Goal: Transaction & Acquisition: Purchase product/service

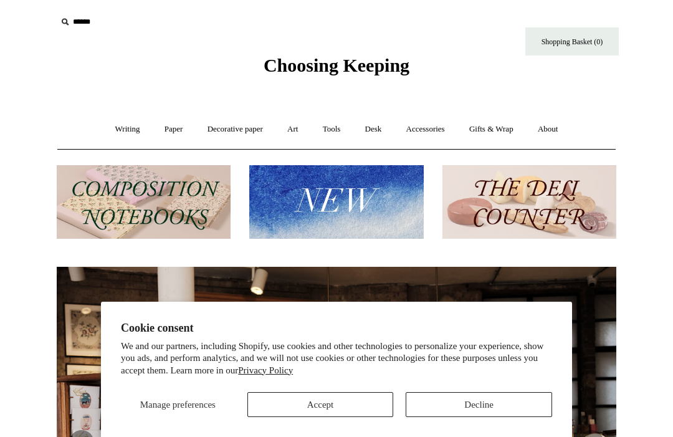
click at [334, 396] on button "Accept" at bounding box center [320, 404] width 146 height 25
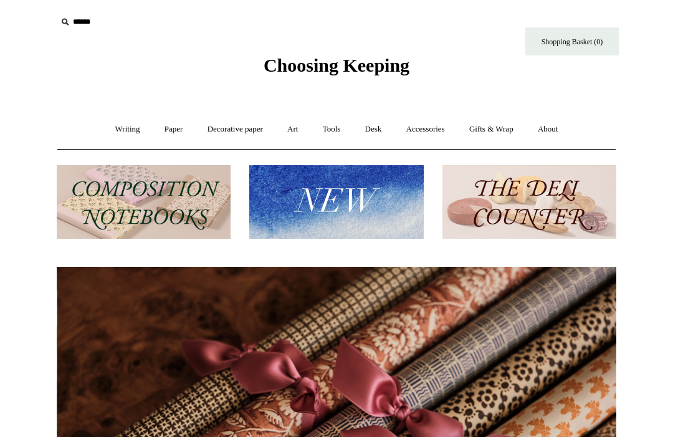
scroll to position [0, 1119]
click at [166, 191] on img at bounding box center [144, 202] width 174 height 74
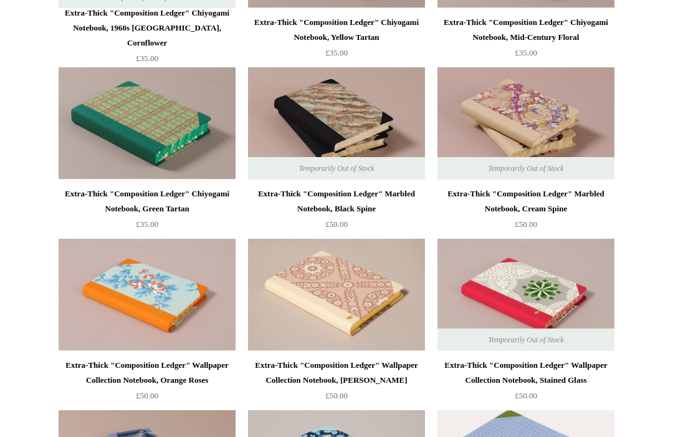
scroll to position [2150, 0]
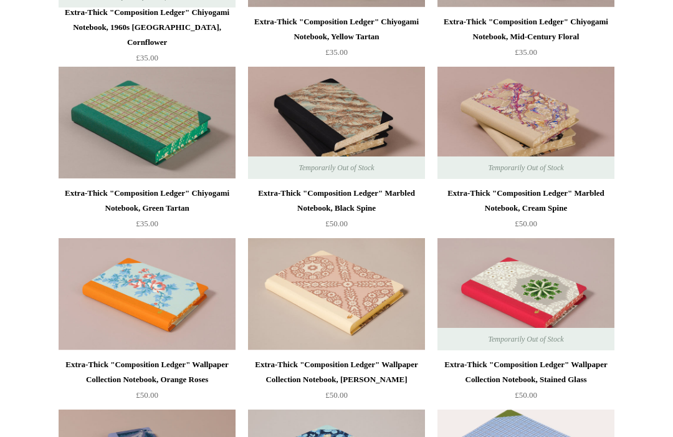
click at [121, 87] on img at bounding box center [147, 123] width 177 height 112
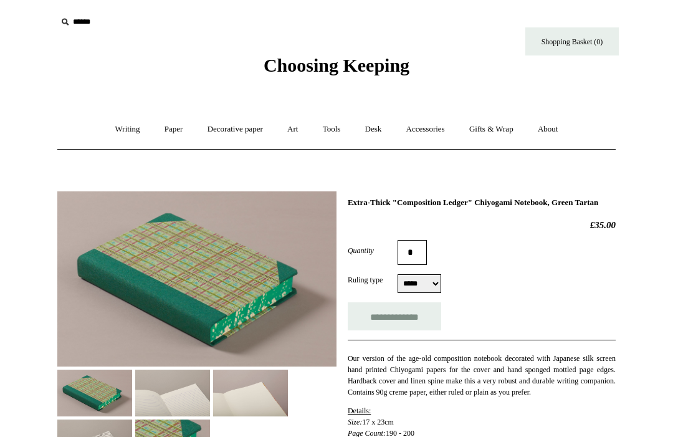
select select "*****"
click at [169, 133] on link "Paper +" at bounding box center [173, 129] width 41 height 33
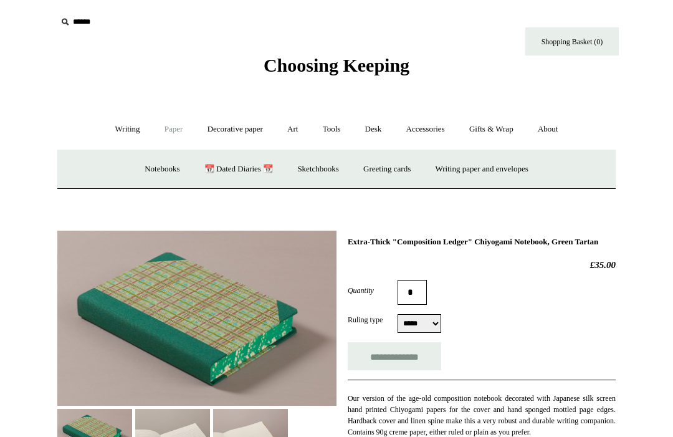
click at [163, 129] on link "Paper -" at bounding box center [173, 129] width 41 height 33
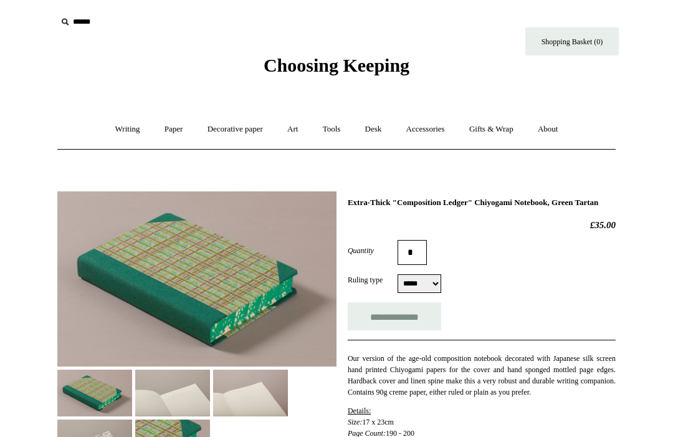
click at [164, 141] on link "Paper +" at bounding box center [173, 129] width 41 height 33
click at [157, 133] on link "Paper +" at bounding box center [173, 129] width 41 height 33
click at [289, 124] on link "Art +" at bounding box center [292, 129] width 33 height 33
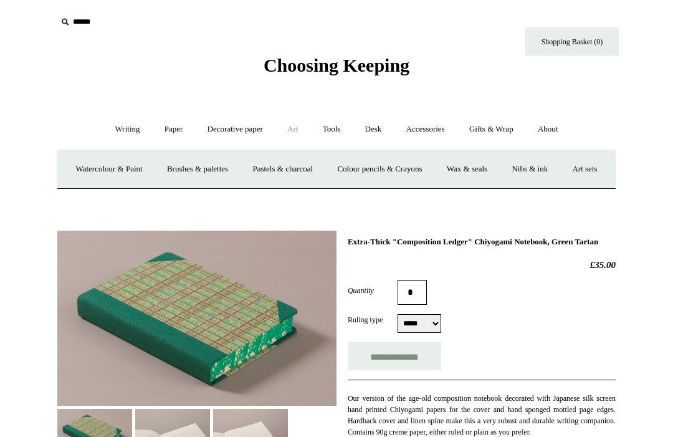
click at [138, 165] on link "Watercolour & Paint" at bounding box center [108, 169] width 89 height 33
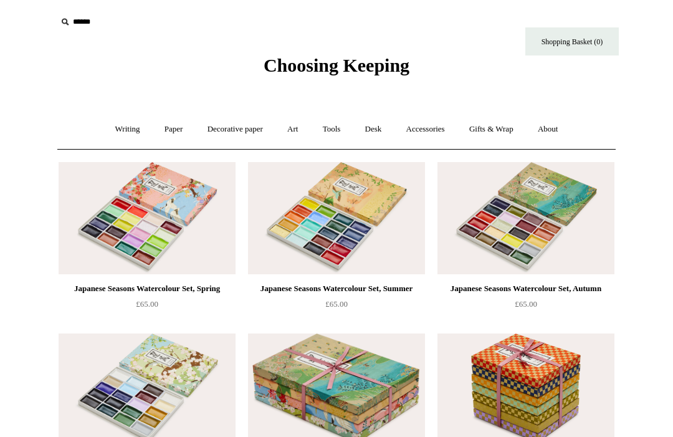
click at [298, 135] on link "Art +" at bounding box center [292, 129] width 33 height 33
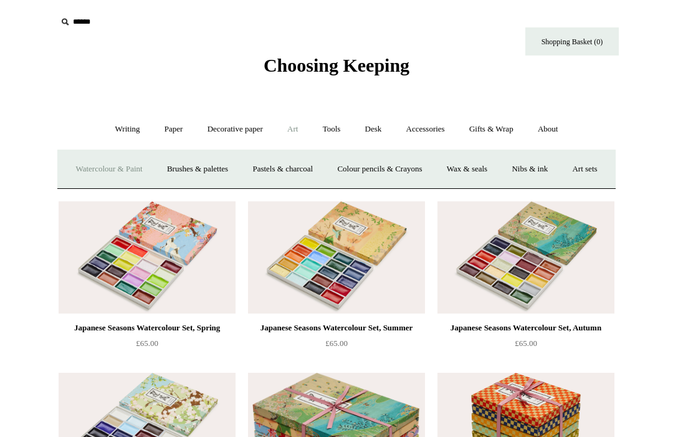
click at [411, 168] on link "Colour pencils & Crayons" at bounding box center [379, 169] width 107 height 33
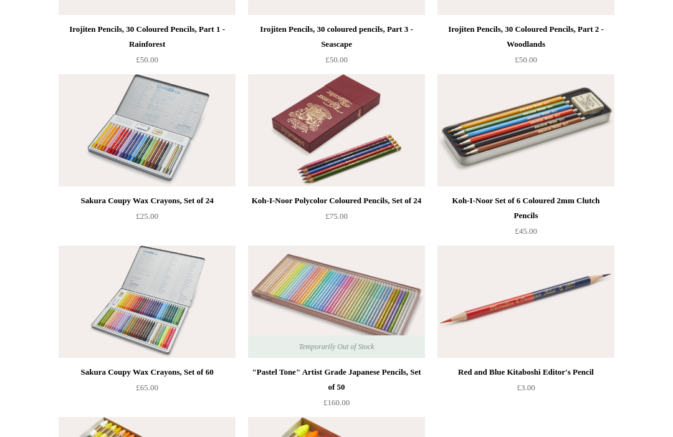
scroll to position [269, 0]
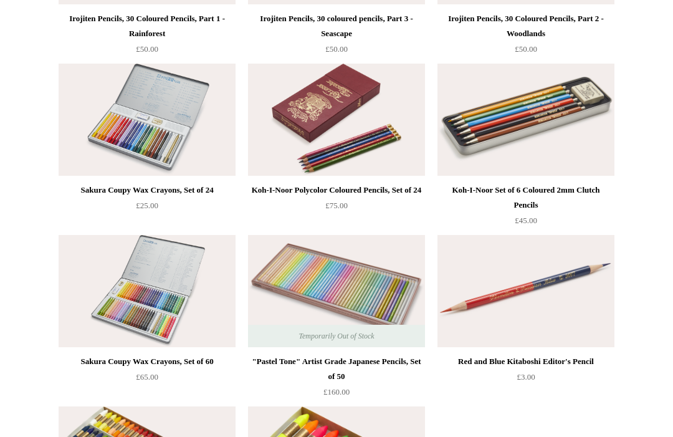
click at [86, 75] on img at bounding box center [147, 120] width 177 height 112
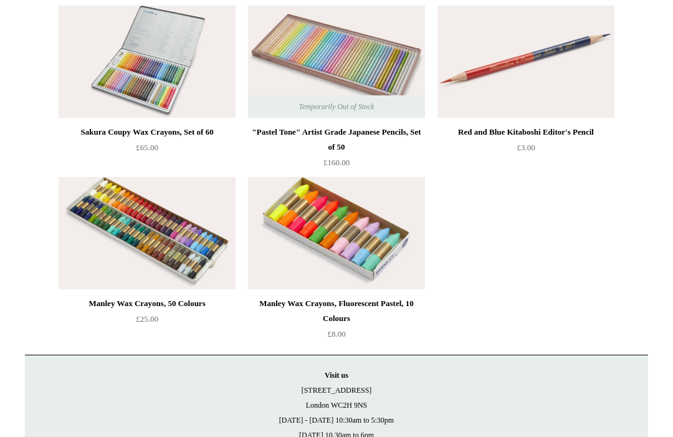
scroll to position [499, 0]
click at [185, 212] on img at bounding box center [147, 233] width 177 height 112
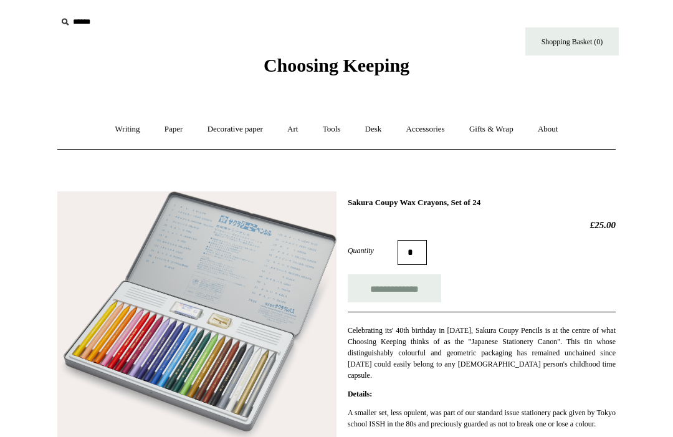
scroll to position [87, 0]
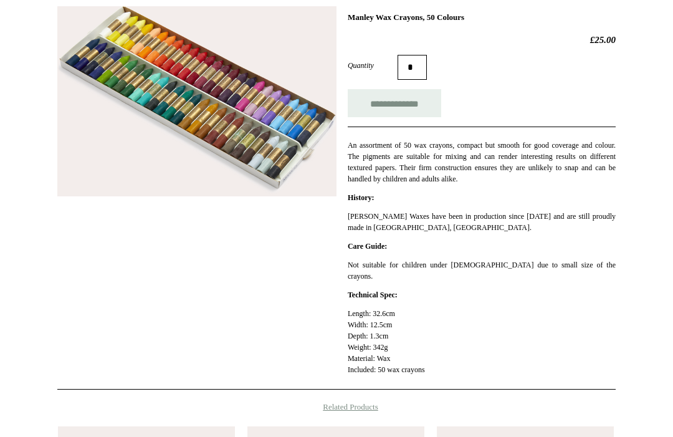
scroll to position [263, 0]
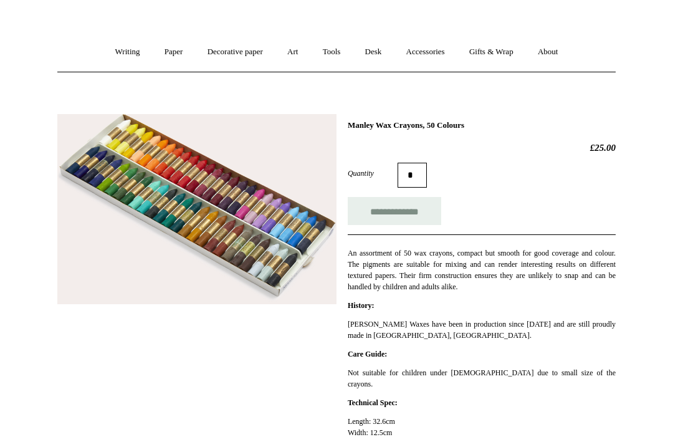
click at [419, 204] on input "**********" at bounding box center [394, 211] width 93 height 28
click at [338, 66] on link "Tools +" at bounding box center [331, 52] width 40 height 33
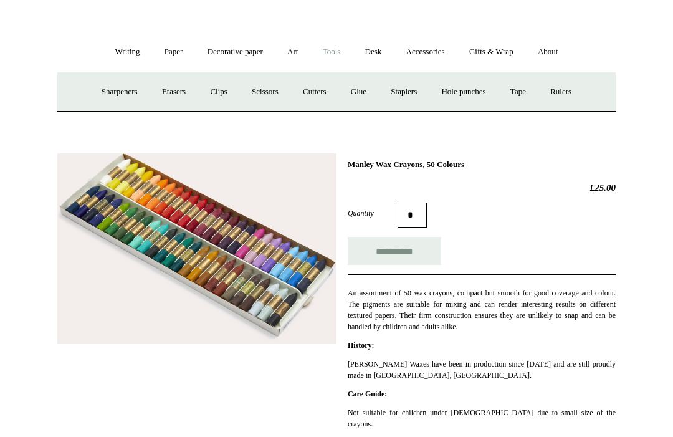
click at [295, 51] on link "Art +" at bounding box center [292, 52] width 33 height 33
type input "**********"
click at [317, 89] on link "Pastels & charcoal" at bounding box center [282, 91] width 83 height 33
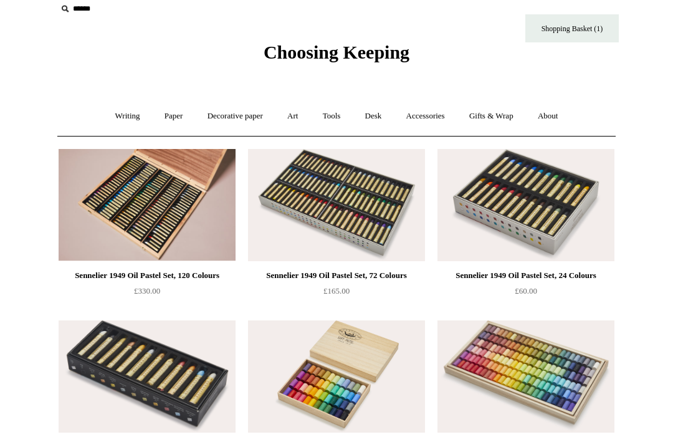
click at [294, 107] on link "Art +" at bounding box center [292, 116] width 33 height 33
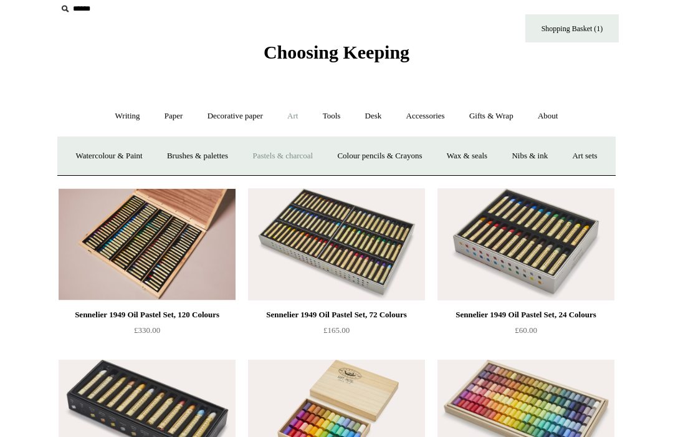
click at [498, 149] on link "Wax & seals" at bounding box center [466, 156] width 63 height 33
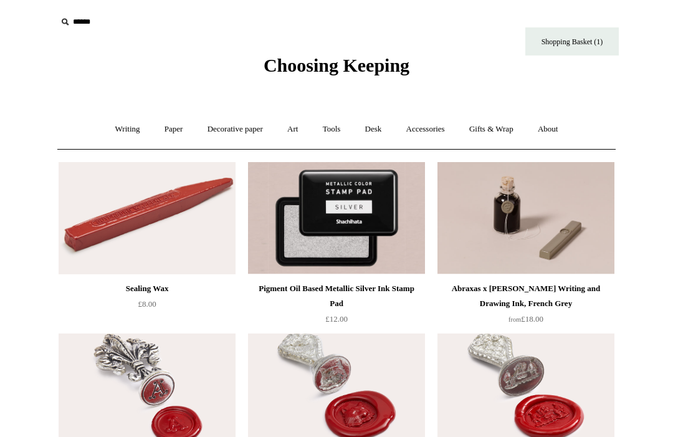
click at [294, 131] on link "Art +" at bounding box center [292, 129] width 33 height 33
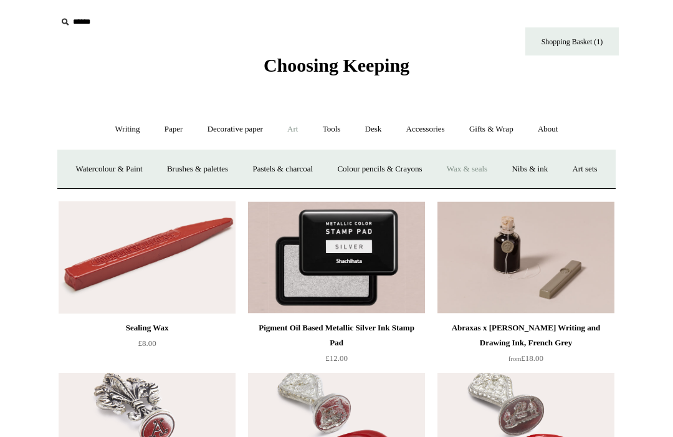
click at [227, 163] on link "Brushes & palettes" at bounding box center [197, 169] width 83 height 33
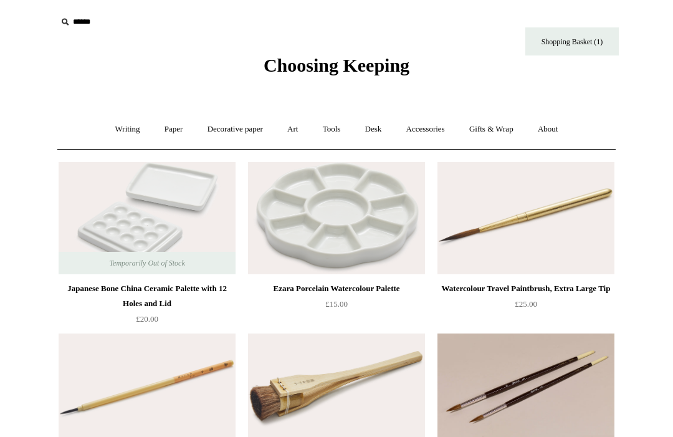
click at [294, 134] on link "Art +" at bounding box center [292, 129] width 33 height 33
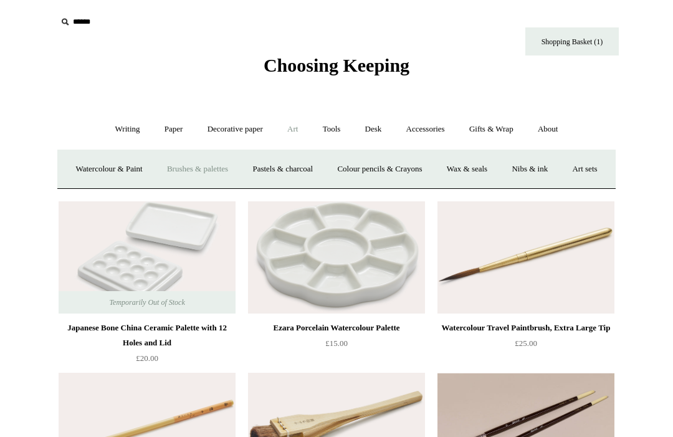
click at [559, 171] on link "Nibs & ink" at bounding box center [529, 169] width 59 height 33
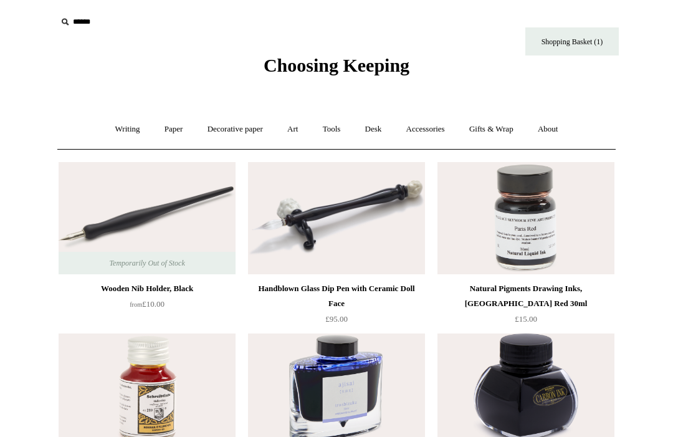
click at [340, 123] on link "Tools +" at bounding box center [331, 129] width 40 height 33
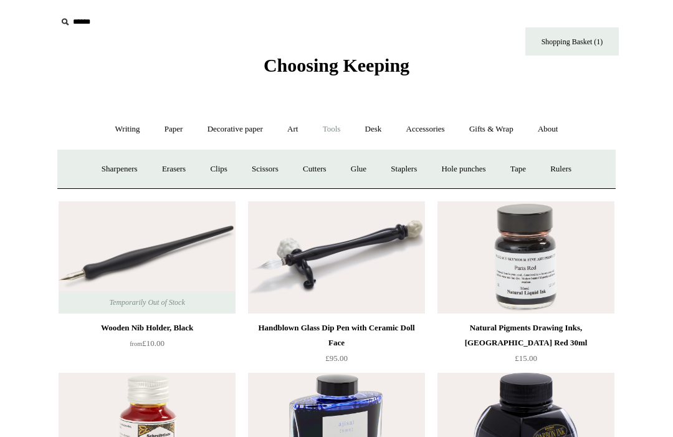
click at [115, 178] on link "Sharpeners" at bounding box center [119, 169] width 59 height 33
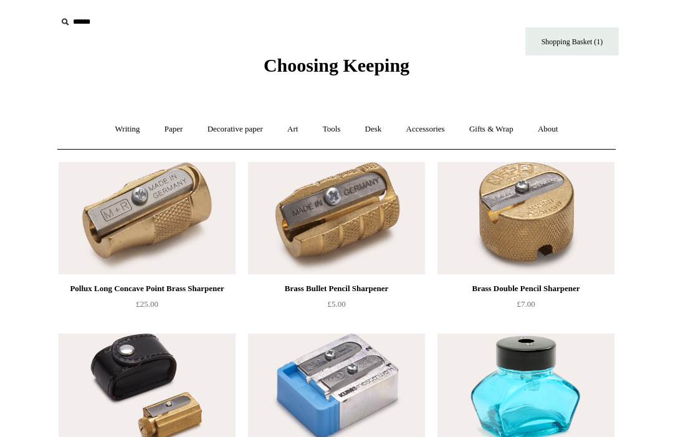
click at [339, 127] on link "Tools +" at bounding box center [331, 129] width 40 height 33
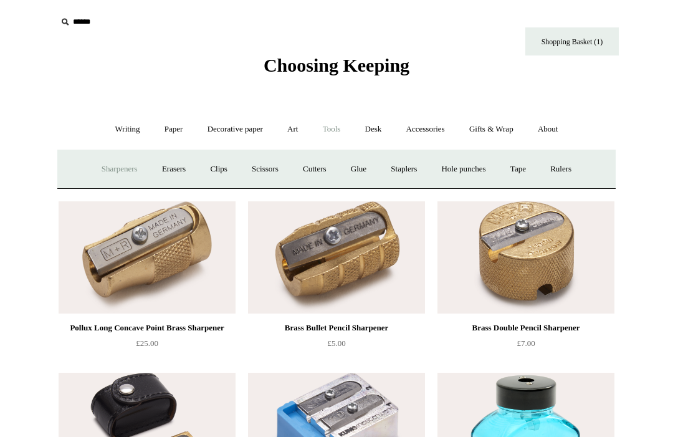
click at [164, 153] on link "Erasers" at bounding box center [174, 169] width 46 height 33
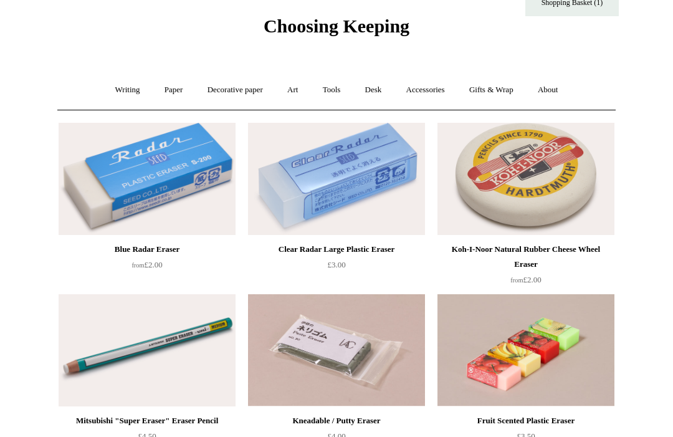
scroll to position [37, 0]
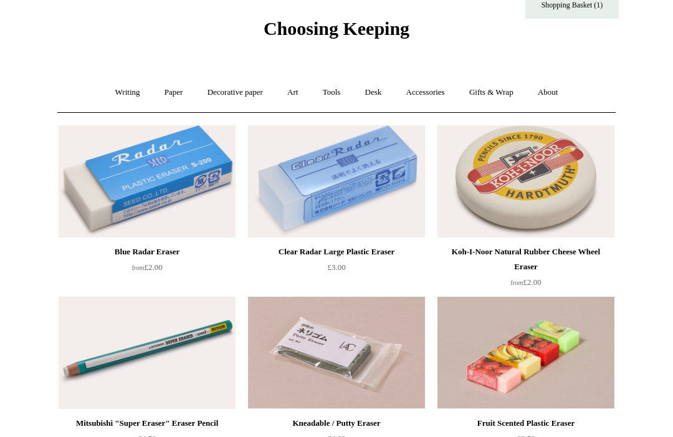
click at [340, 92] on link "Tools +" at bounding box center [331, 92] width 40 height 33
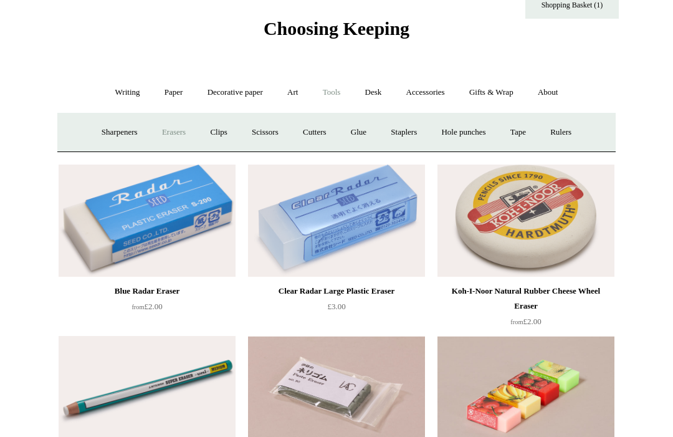
click at [216, 131] on link "Clips +" at bounding box center [218, 132] width 39 height 33
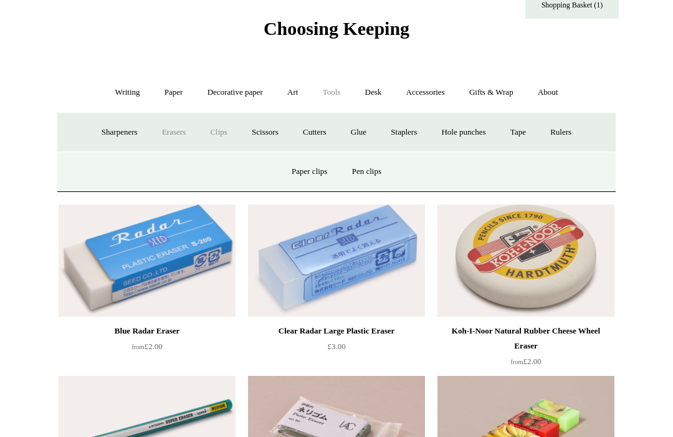
click at [361, 172] on link "Pen clips" at bounding box center [367, 171] width 52 height 33
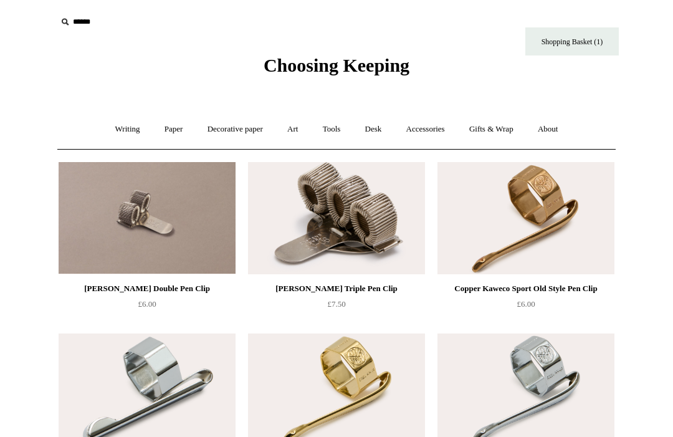
click at [337, 127] on link "Tools +" at bounding box center [331, 129] width 40 height 33
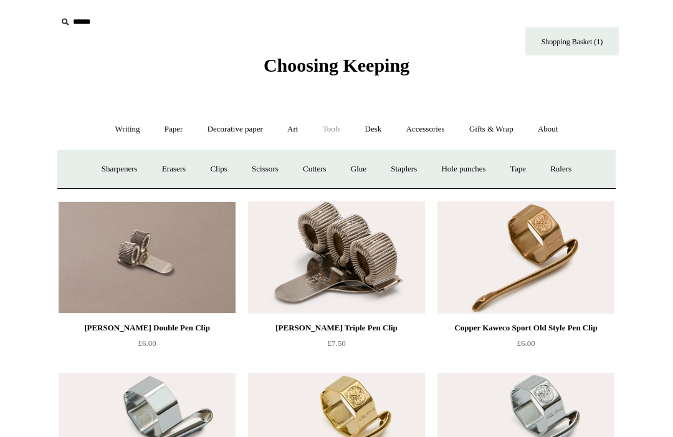
click at [259, 168] on link "Scissors" at bounding box center [264, 169] width 49 height 33
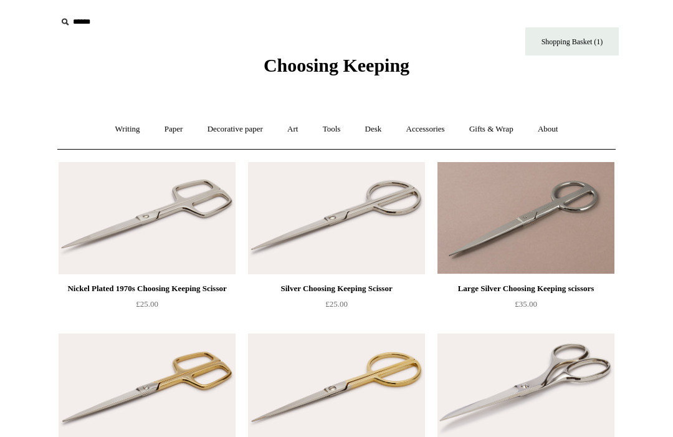
click at [336, 113] on link "Tools +" at bounding box center [331, 129] width 40 height 33
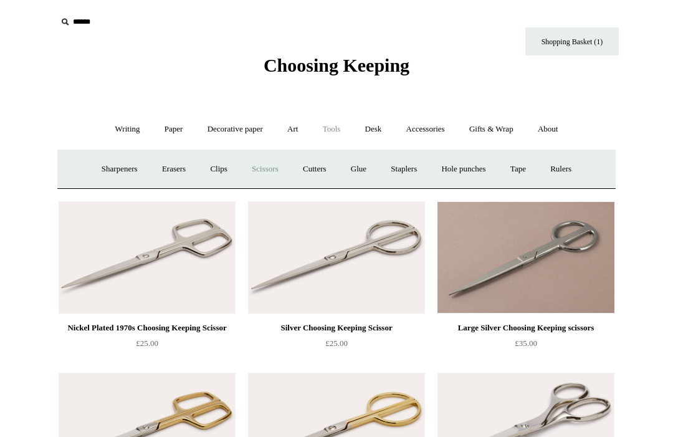
click at [318, 171] on link "Cutters" at bounding box center [314, 169] width 46 height 33
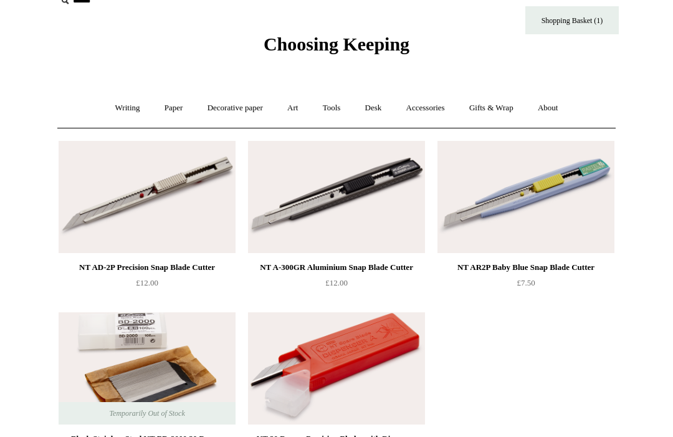
click at [336, 108] on link "Tools +" at bounding box center [331, 108] width 40 height 33
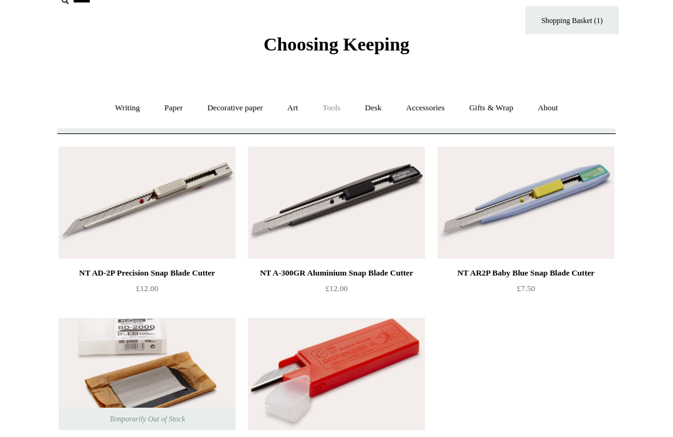
scroll to position [21, 0]
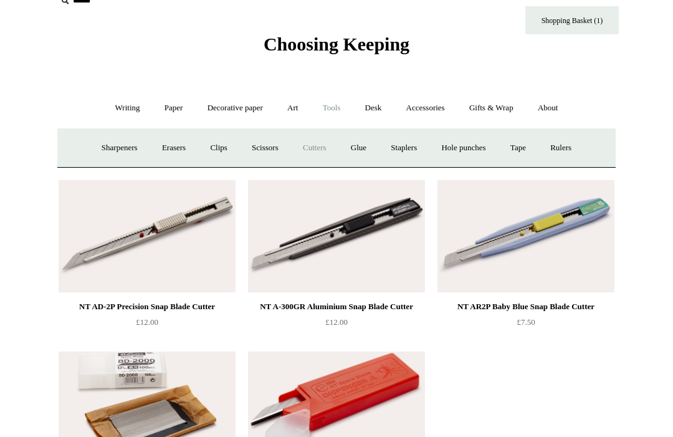
click at [361, 149] on link "Glue" at bounding box center [358, 147] width 38 height 33
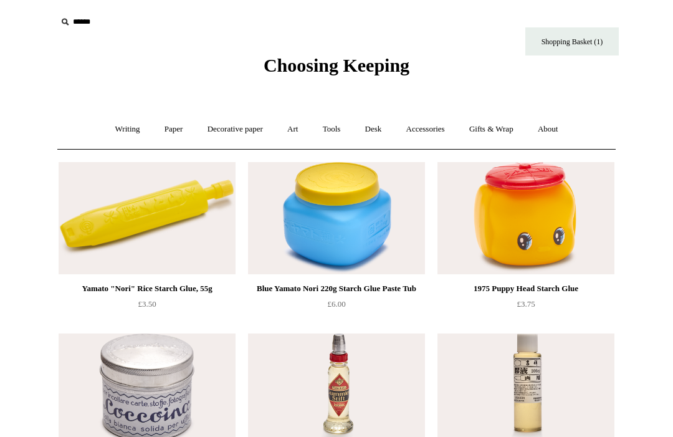
click at [475, 205] on img at bounding box center [525, 218] width 177 height 112
click at [332, 130] on link "Tools +" at bounding box center [331, 129] width 40 height 33
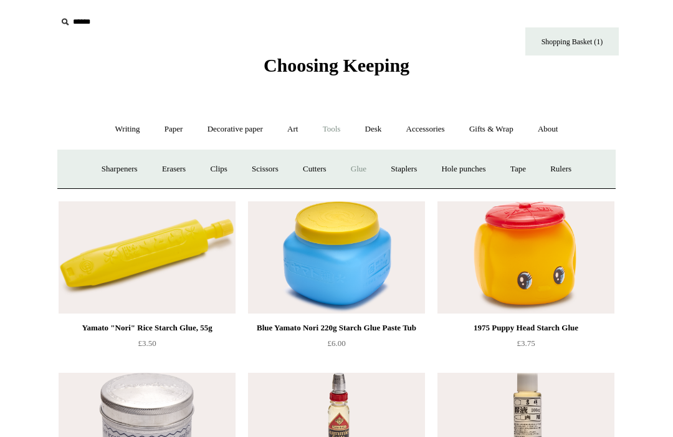
click at [407, 160] on link "Staplers +" at bounding box center [403, 169] width 49 height 33
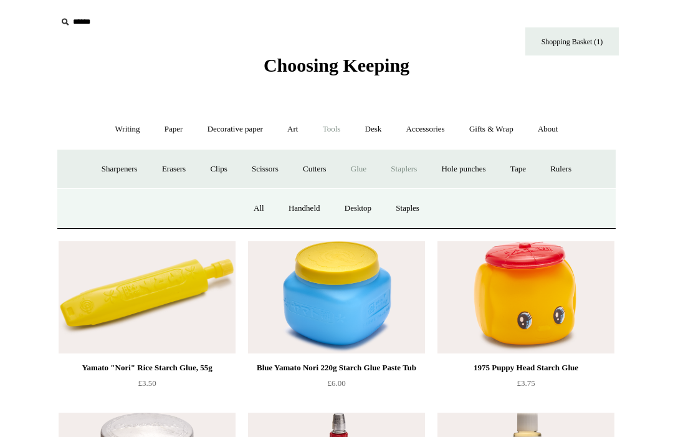
click at [264, 210] on link "All" at bounding box center [258, 208] width 33 height 33
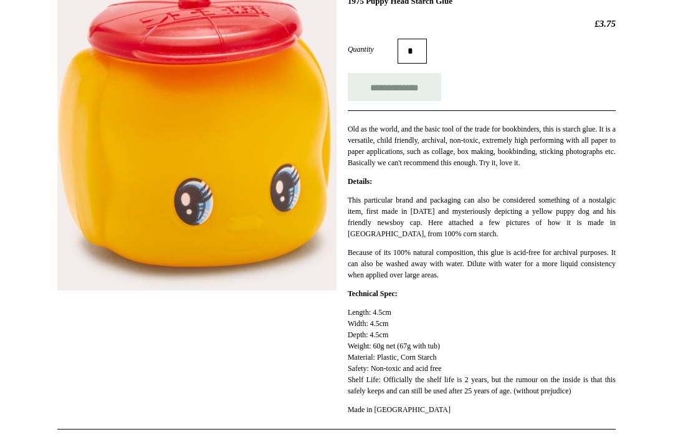
scroll to position [155, 0]
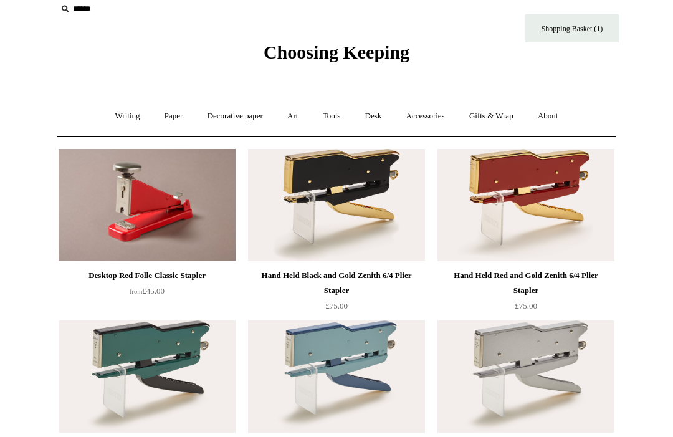
scroll to position [9, 0]
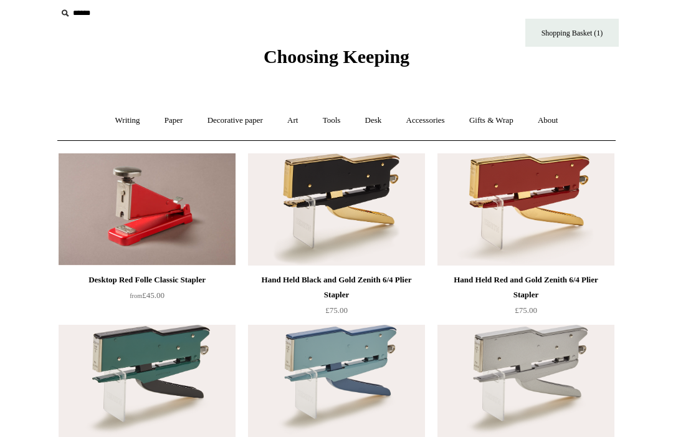
click at [338, 120] on link "Tools +" at bounding box center [331, 120] width 40 height 33
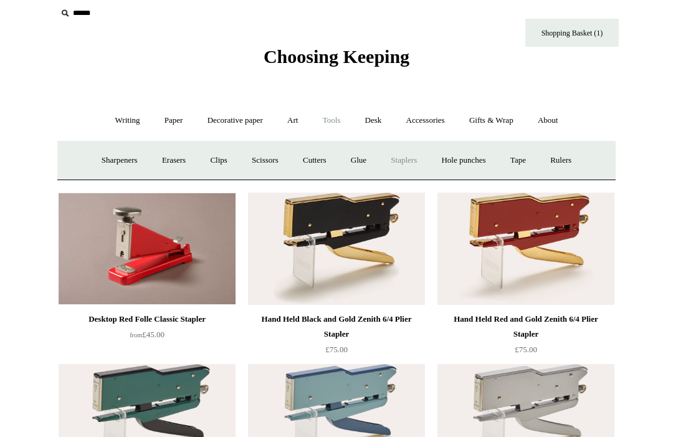
click at [465, 159] on link "Hole punches" at bounding box center [463, 160] width 67 height 33
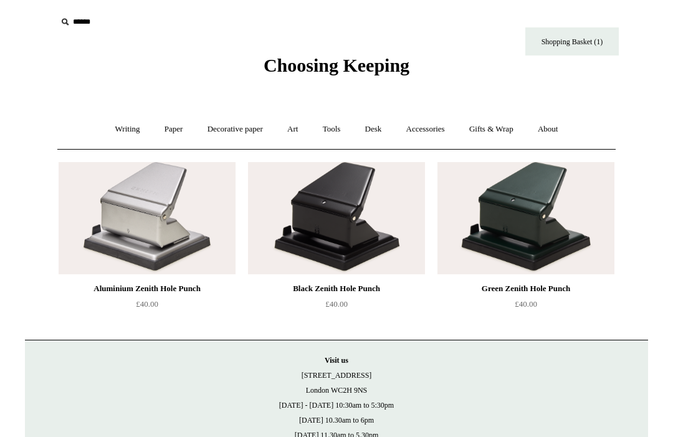
click at [330, 135] on link "Tools +" at bounding box center [331, 129] width 40 height 33
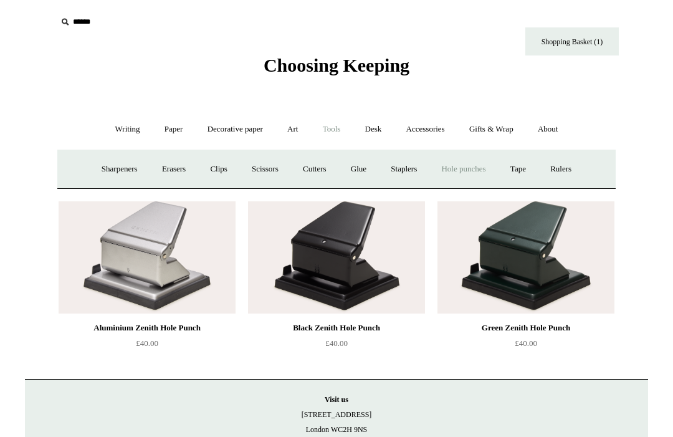
click at [529, 171] on link "Tape +" at bounding box center [518, 169] width 38 height 33
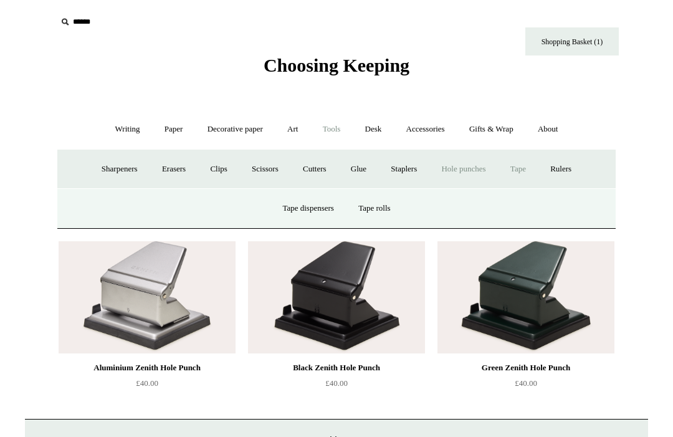
click at [316, 203] on link "Tape dispensers" at bounding box center [307, 208] width 73 height 33
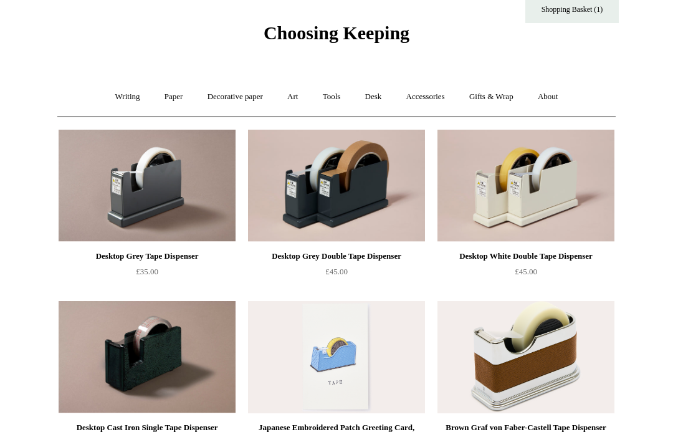
scroll to position [33, 0]
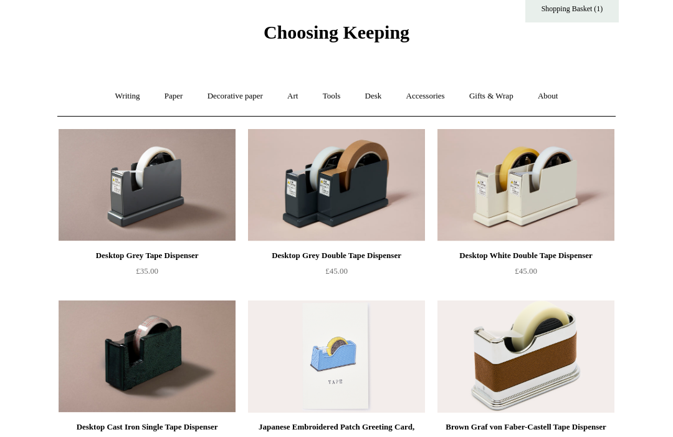
click at [380, 96] on link "Desk +" at bounding box center [373, 96] width 39 height 33
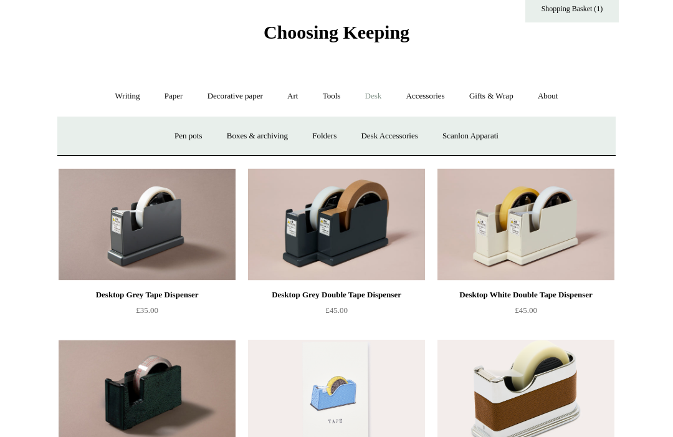
click at [339, 100] on link "Tools +" at bounding box center [331, 96] width 40 height 33
click at [527, 134] on link "Tape +" at bounding box center [518, 136] width 38 height 33
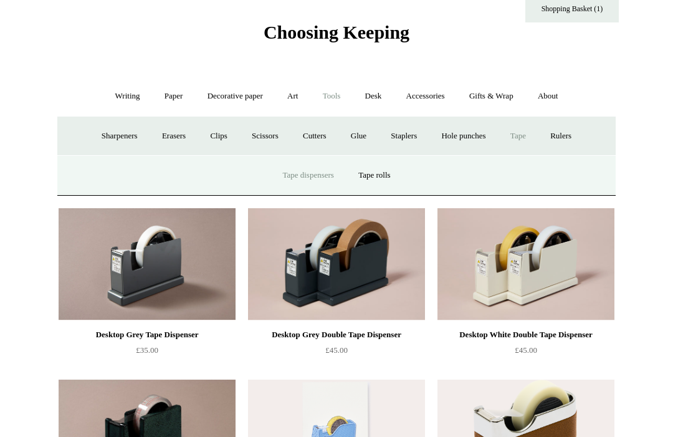
click at [384, 171] on link "Tape rolls" at bounding box center [374, 175] width 54 height 33
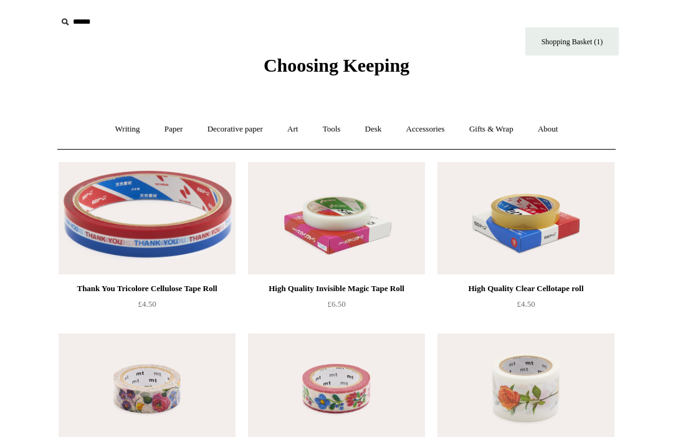
click at [329, 133] on link "Tools +" at bounding box center [331, 129] width 40 height 33
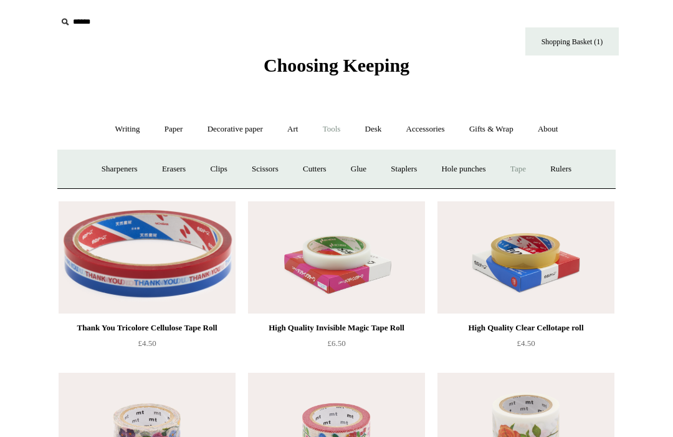
click at [569, 168] on link "Rulers" at bounding box center [561, 169] width 44 height 33
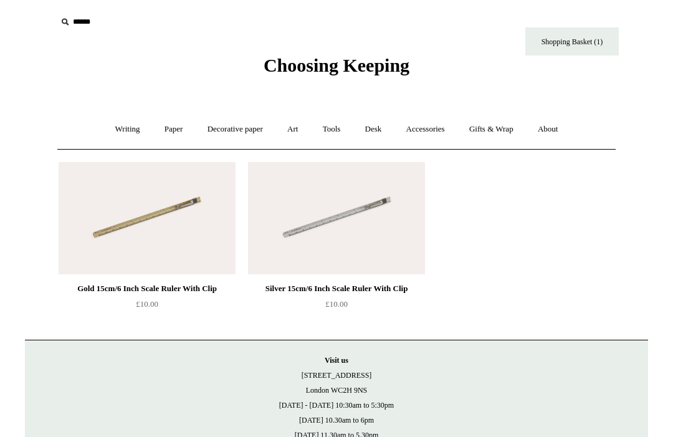
click at [430, 135] on link "Accessories +" at bounding box center [425, 129] width 61 height 33
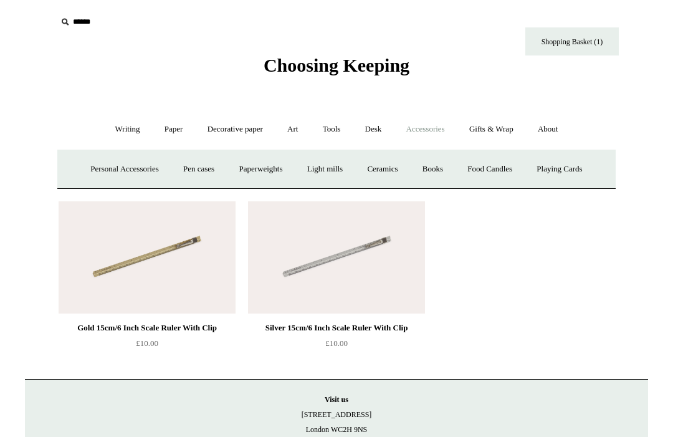
click at [111, 158] on link "Personal Accessories +" at bounding box center [124, 169] width 90 height 33
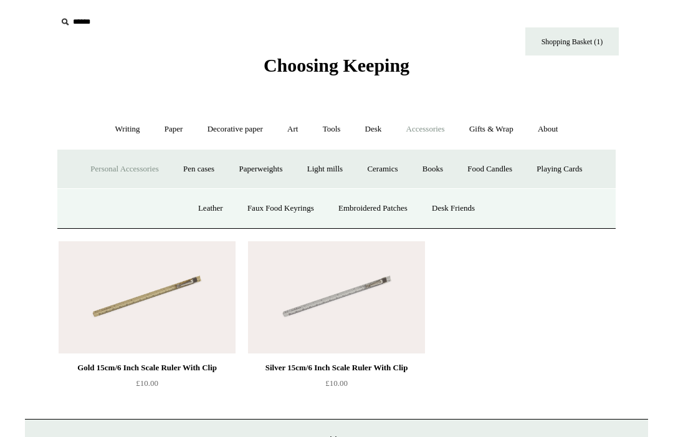
click at [200, 194] on link "Leather" at bounding box center [210, 208] width 47 height 33
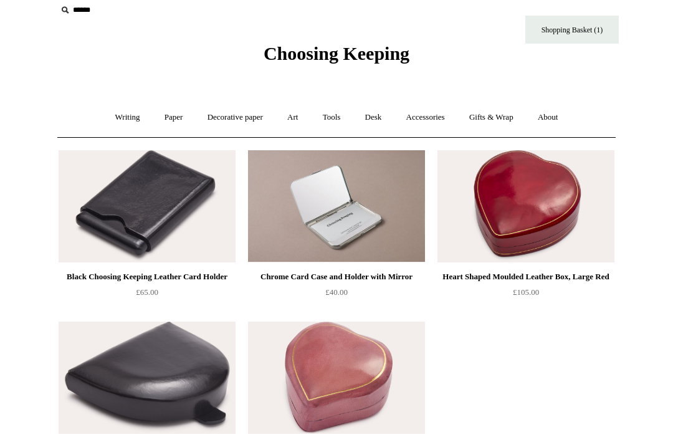
scroll to position [27, 0]
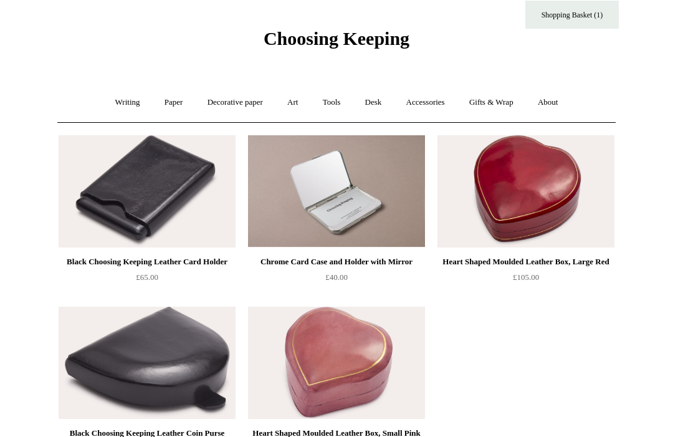
click at [426, 98] on link "Accessories +" at bounding box center [425, 102] width 61 height 33
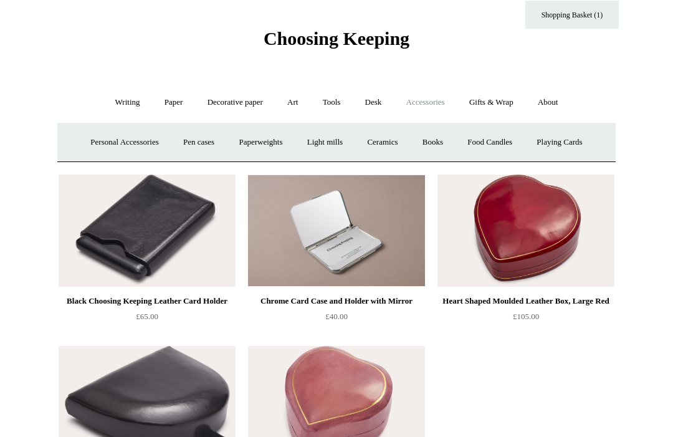
click at [97, 154] on link "Personal Accessories +" at bounding box center [124, 142] width 90 height 33
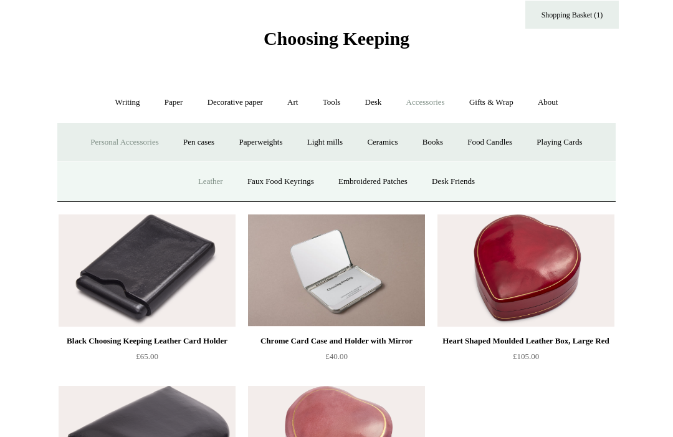
click at [271, 181] on link "Faux Food Keyrings" at bounding box center [280, 181] width 89 height 33
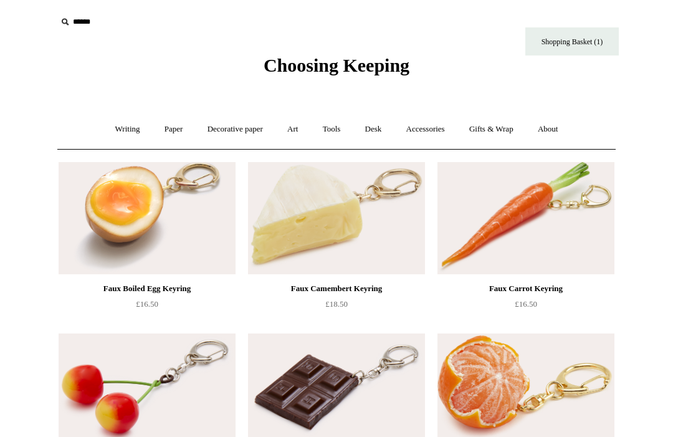
click at [430, 130] on link "Accessories +" at bounding box center [425, 129] width 61 height 33
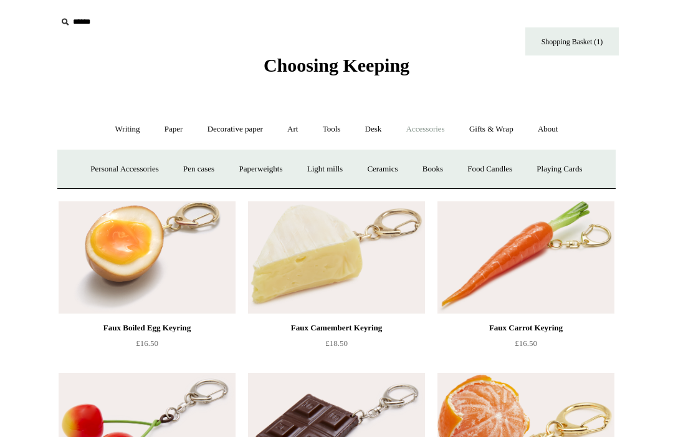
click at [114, 161] on link "Personal Accessories +" at bounding box center [124, 169] width 90 height 33
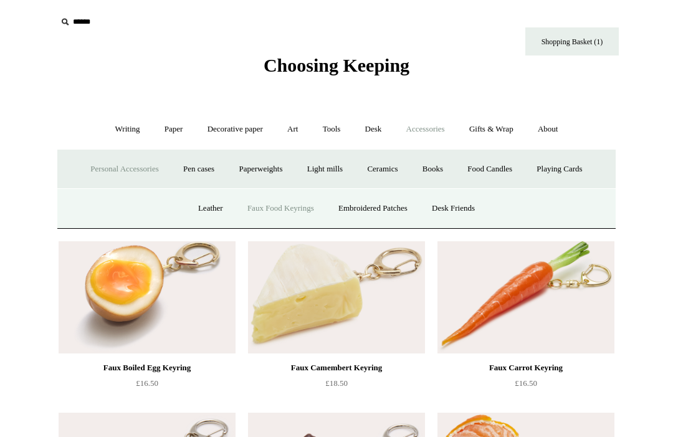
click at [371, 201] on link "Embroidered Patches" at bounding box center [373, 208] width 92 height 33
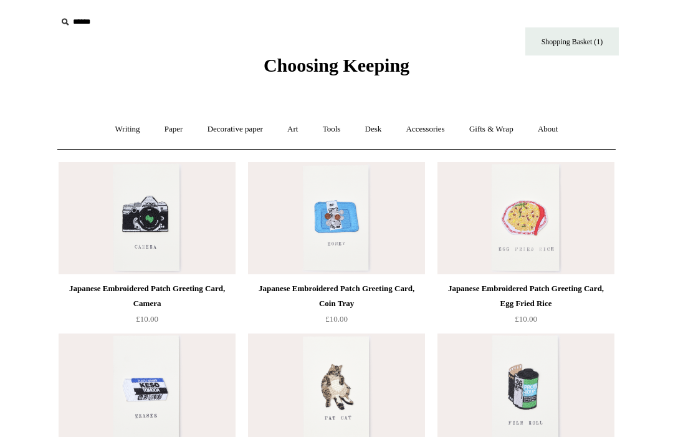
click at [425, 134] on link "Accessories +" at bounding box center [425, 129] width 61 height 33
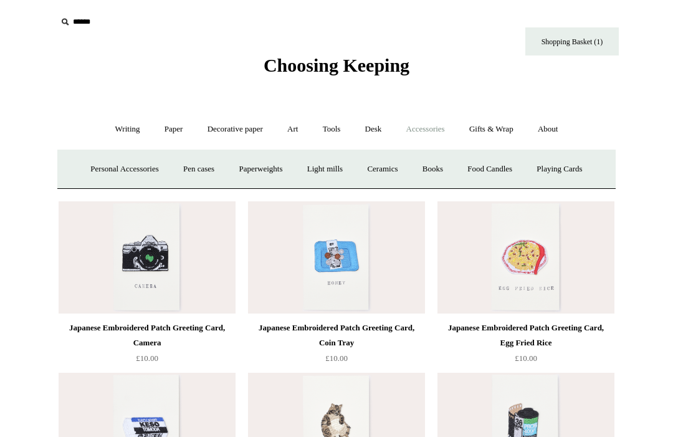
click at [116, 171] on link "Personal Accessories +" at bounding box center [124, 169] width 90 height 33
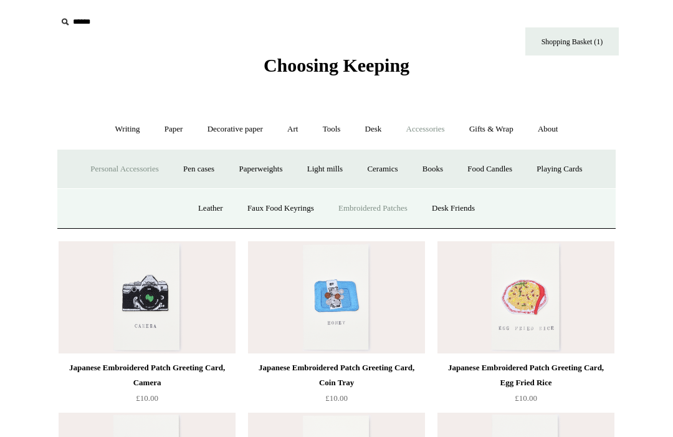
click at [459, 203] on link "Desk Friends" at bounding box center [452, 208] width 65 height 33
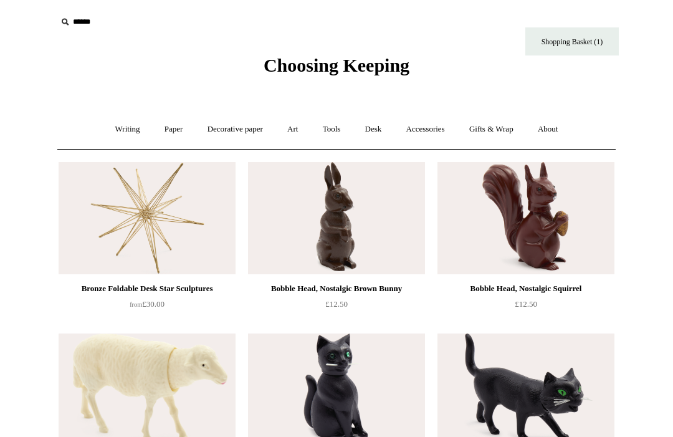
click at [440, 124] on link "Accessories +" at bounding box center [425, 129] width 61 height 33
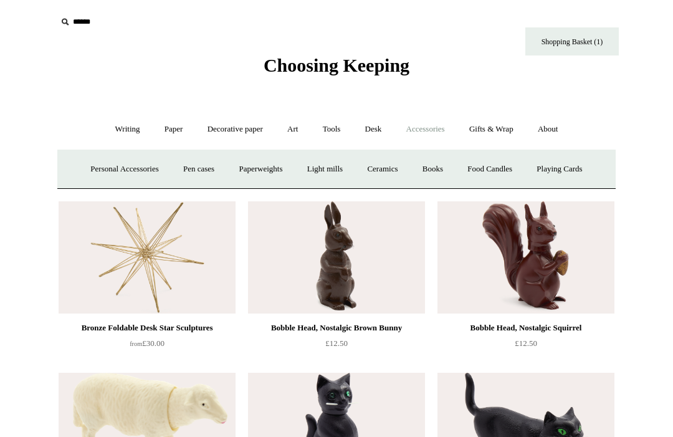
click at [203, 164] on link "Pen cases" at bounding box center [199, 169] width 54 height 33
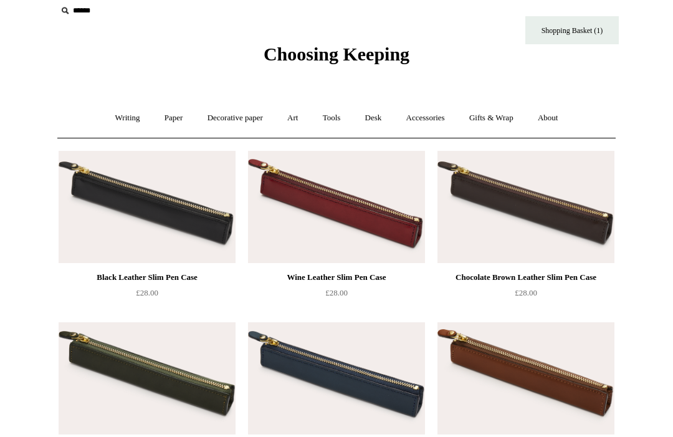
scroll to position [11, 0]
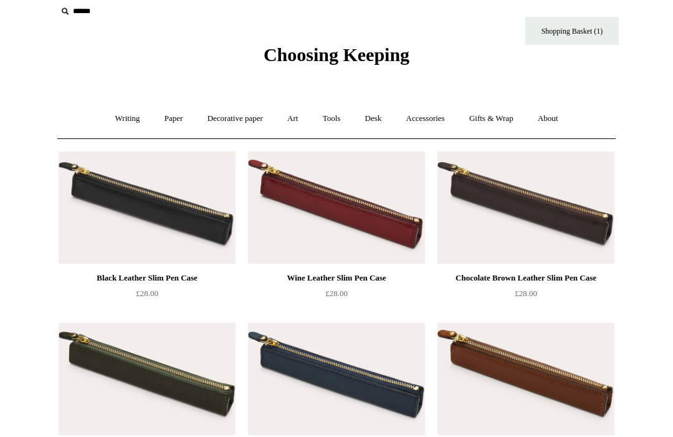
click at [434, 126] on link "Accessories +" at bounding box center [425, 118] width 61 height 33
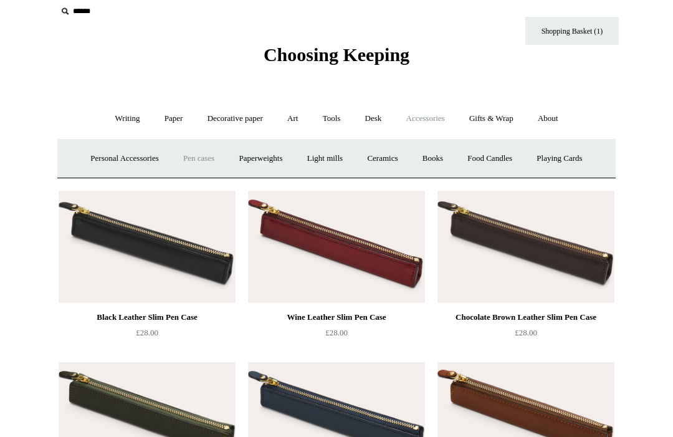
click at [282, 162] on link "Paperweights +" at bounding box center [260, 158] width 66 height 33
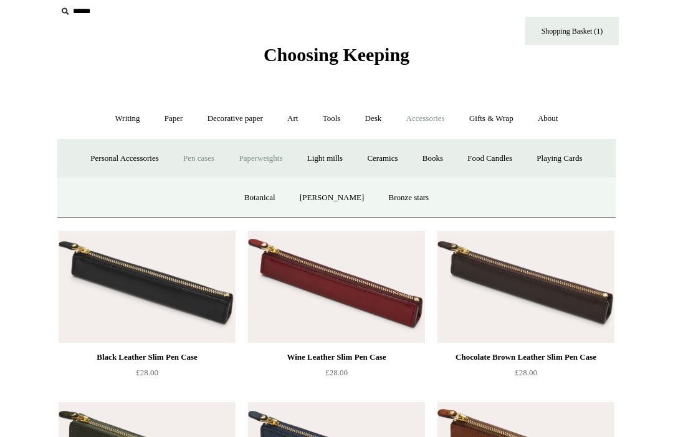
click at [282, 192] on link "Botanical" at bounding box center [260, 197] width 54 height 33
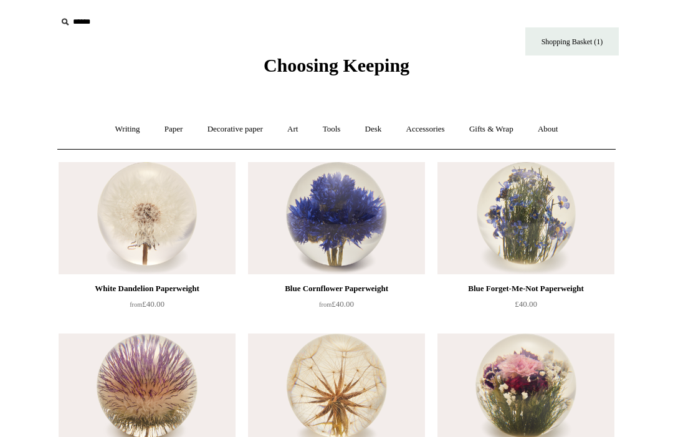
click at [434, 142] on link "Accessories +" at bounding box center [425, 129] width 61 height 33
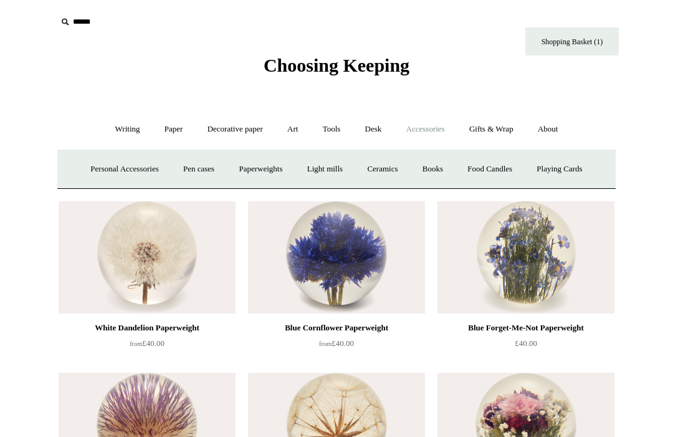
click at [266, 166] on link "Paperweights +" at bounding box center [260, 169] width 66 height 33
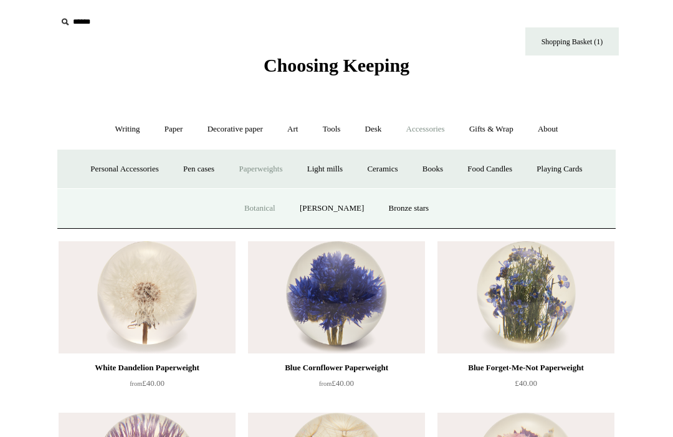
click at [334, 203] on link "[PERSON_NAME]" at bounding box center [331, 208] width 87 height 33
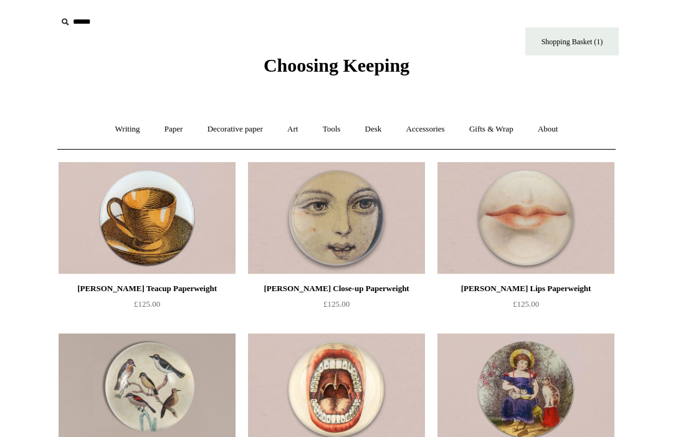
click at [432, 132] on link "Accessories +" at bounding box center [425, 129] width 61 height 33
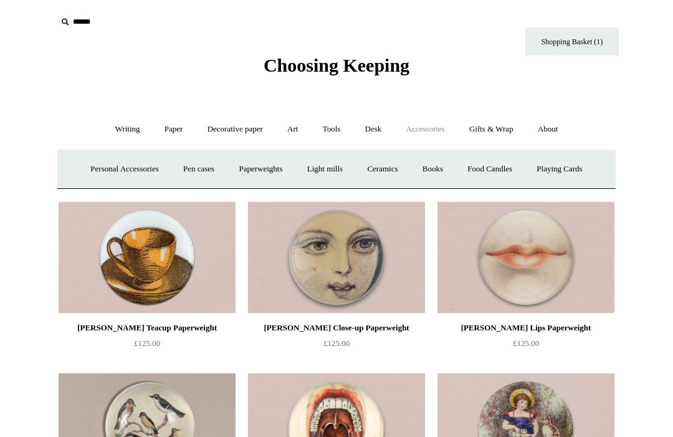
click at [271, 171] on link "Paperweights +" at bounding box center [260, 169] width 66 height 33
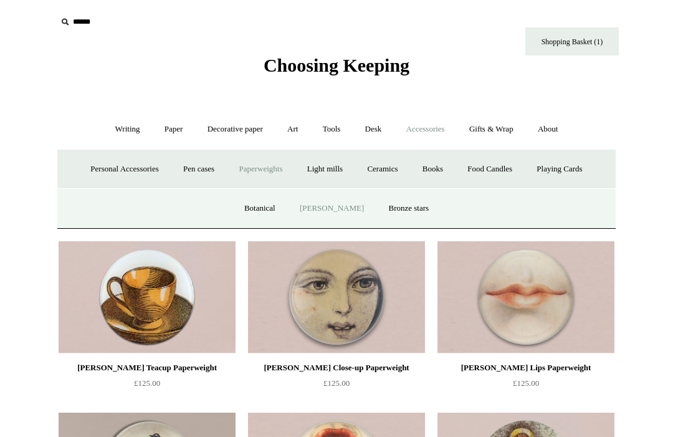
click at [404, 207] on link "Bronze stars" at bounding box center [408, 208] width 63 height 33
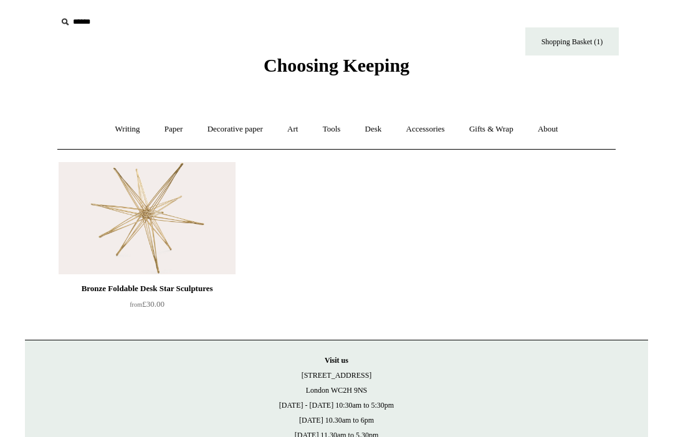
click at [188, 232] on img at bounding box center [147, 218] width 177 height 112
click at [439, 130] on link "Accessories +" at bounding box center [425, 129] width 61 height 33
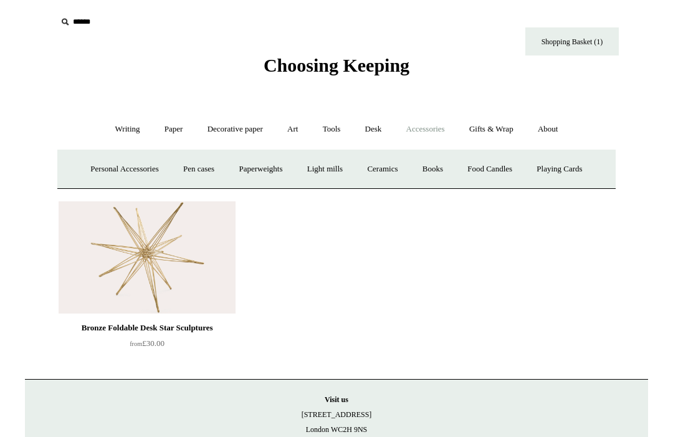
click at [329, 170] on link "Light mills" at bounding box center [325, 169] width 58 height 33
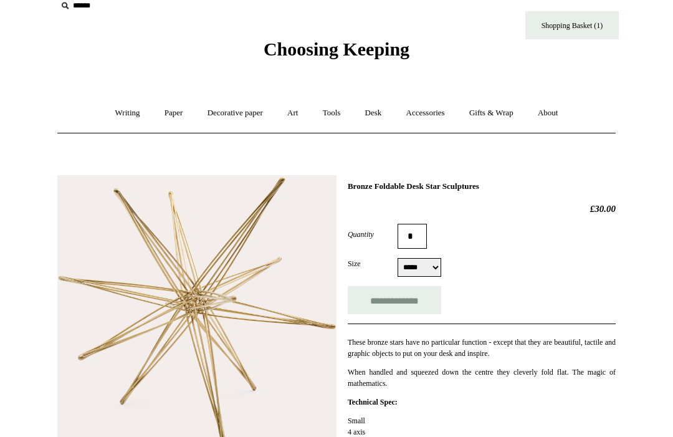
scroll to position [58, 0]
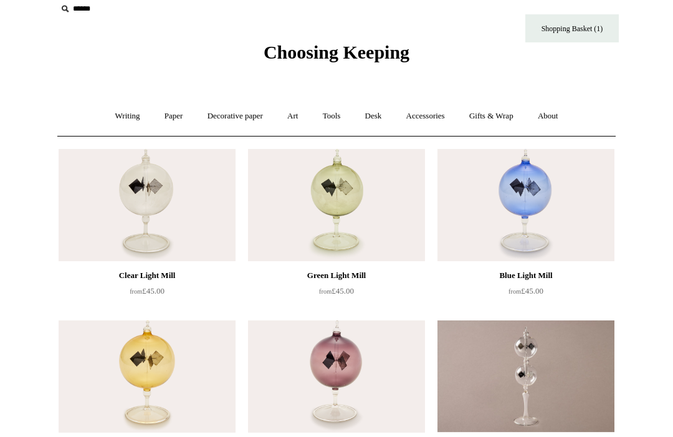
click at [428, 118] on link "Accessories +" at bounding box center [425, 116] width 61 height 33
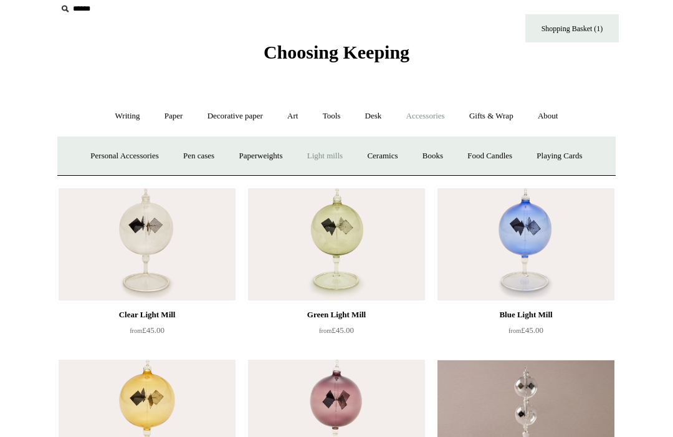
click at [393, 153] on link "Ceramics +" at bounding box center [382, 156] width 53 height 33
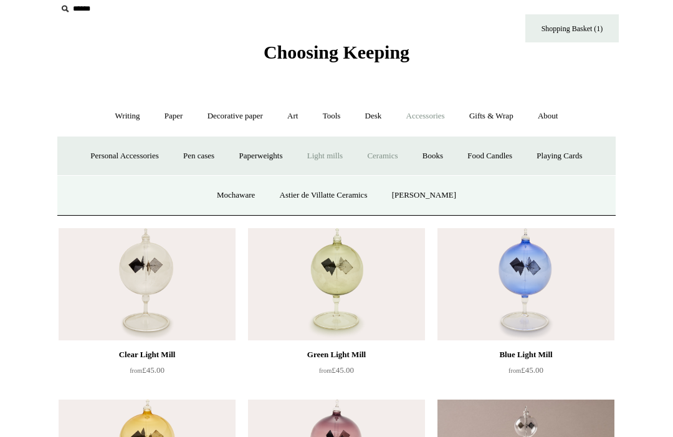
click at [242, 186] on link "Mochaware" at bounding box center [236, 195] width 60 height 33
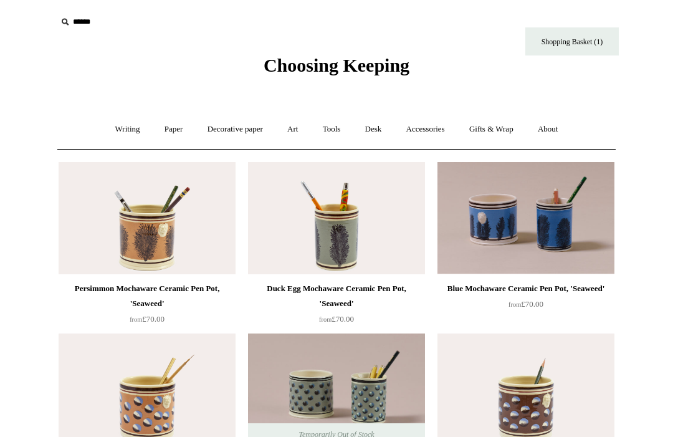
click at [428, 130] on link "Accessories +" at bounding box center [425, 129] width 61 height 33
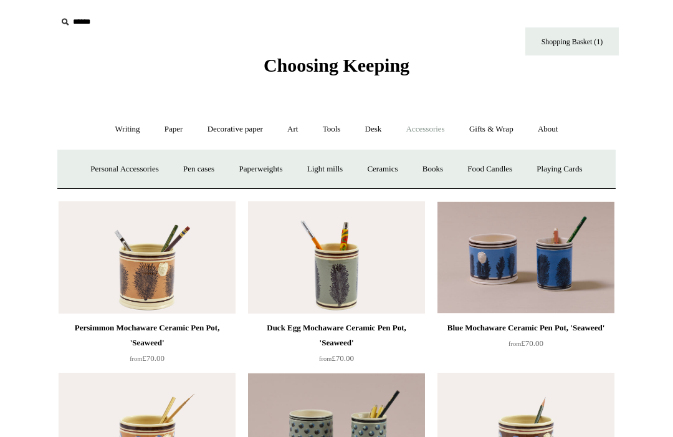
click at [396, 167] on link "Ceramics +" at bounding box center [382, 169] width 53 height 33
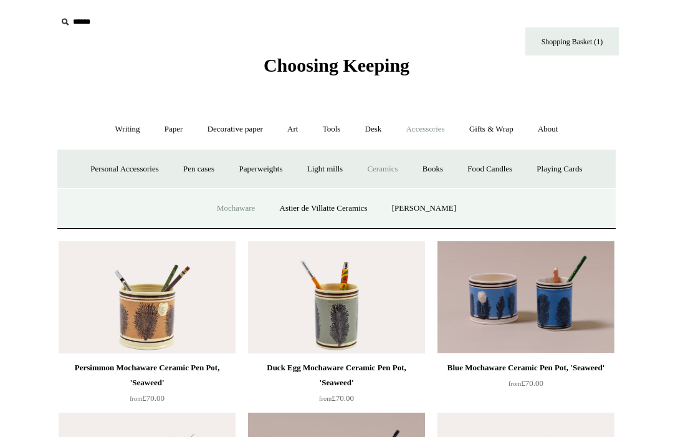
click at [318, 194] on link "Astier de Villatte Ceramics" at bounding box center [323, 208] width 110 height 33
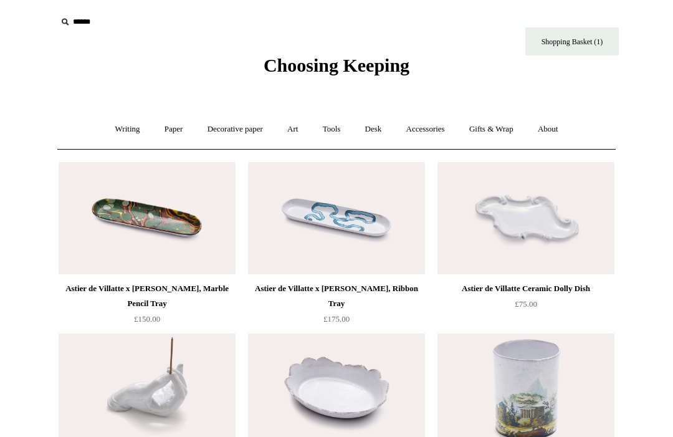
click at [430, 131] on link "Accessories +" at bounding box center [425, 129] width 61 height 33
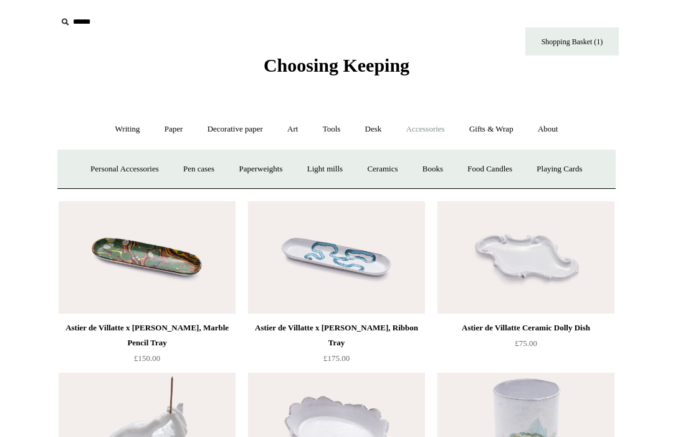
click at [394, 165] on link "Ceramics +" at bounding box center [382, 169] width 53 height 33
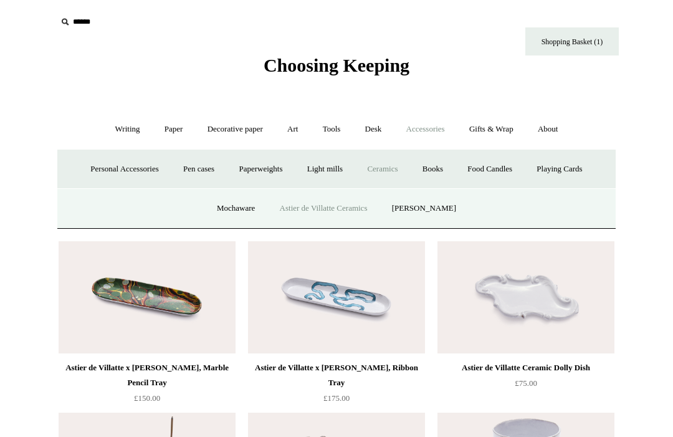
click at [419, 200] on link "[PERSON_NAME]" at bounding box center [424, 208] width 87 height 33
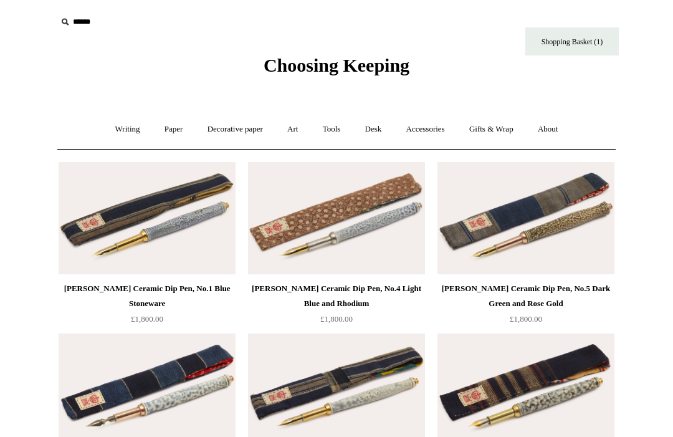
click at [432, 128] on link "Accessories +" at bounding box center [425, 129] width 61 height 33
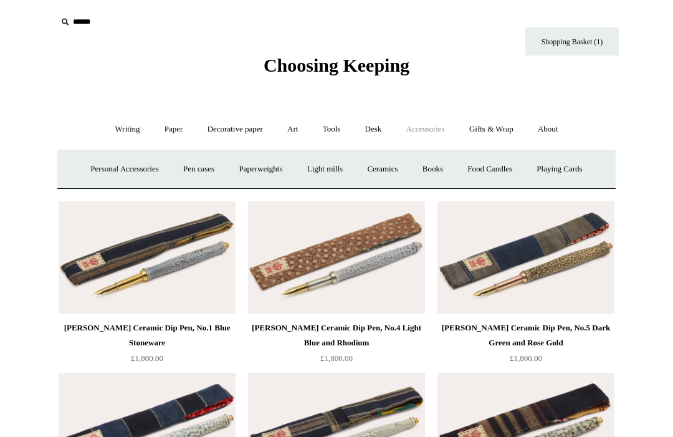
click at [437, 170] on link "Books" at bounding box center [432, 169] width 43 height 33
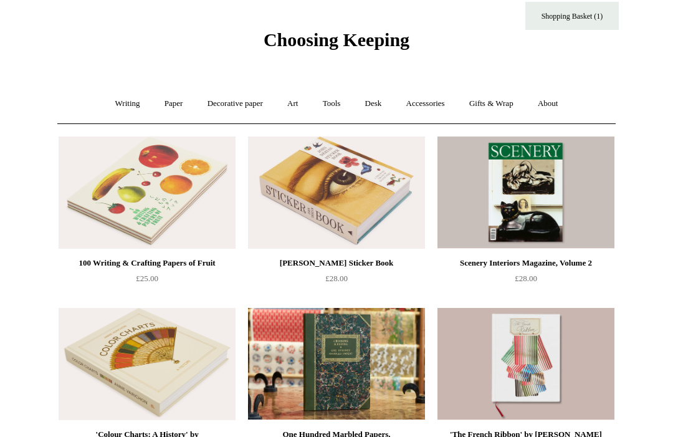
scroll to position [28, 0]
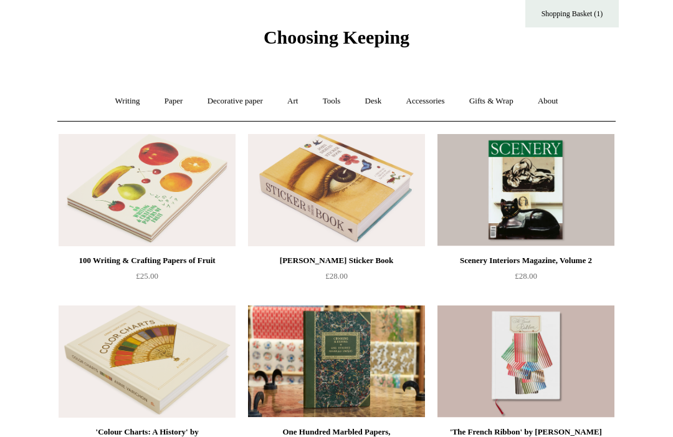
click at [359, 170] on img at bounding box center [336, 190] width 177 height 112
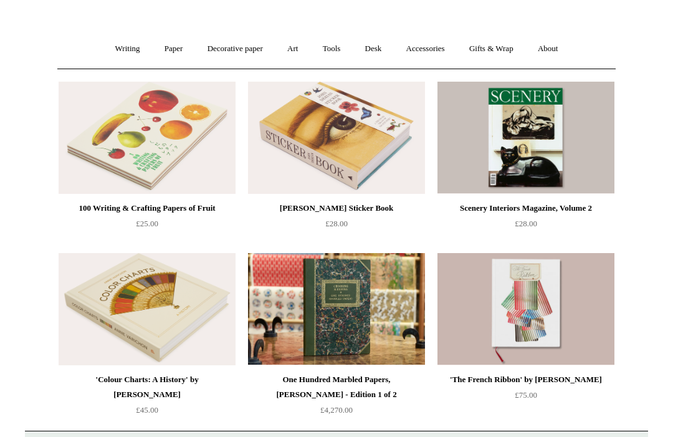
scroll to position [183, 0]
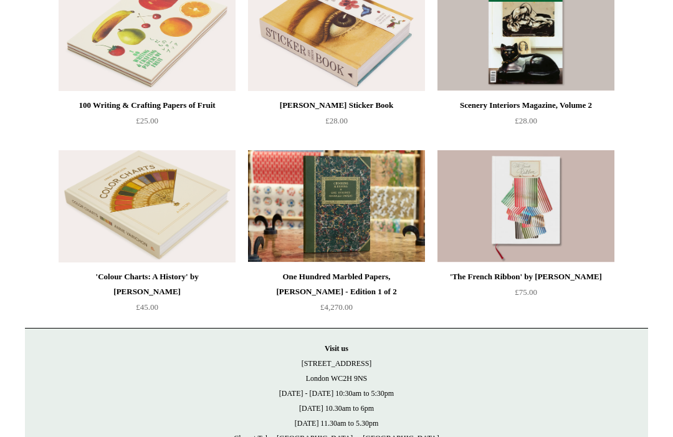
click at [353, 184] on img at bounding box center [336, 206] width 177 height 112
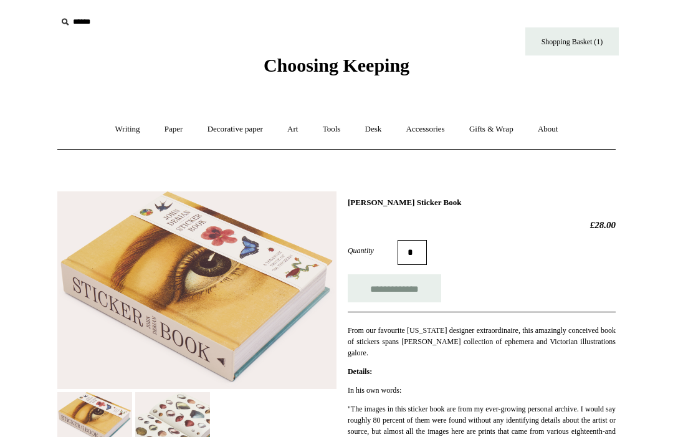
click at [179, 415] on img at bounding box center [172, 429] width 75 height 75
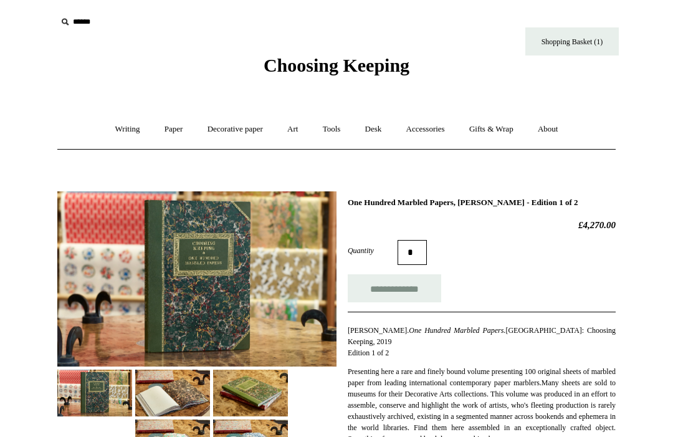
scroll to position [100, 0]
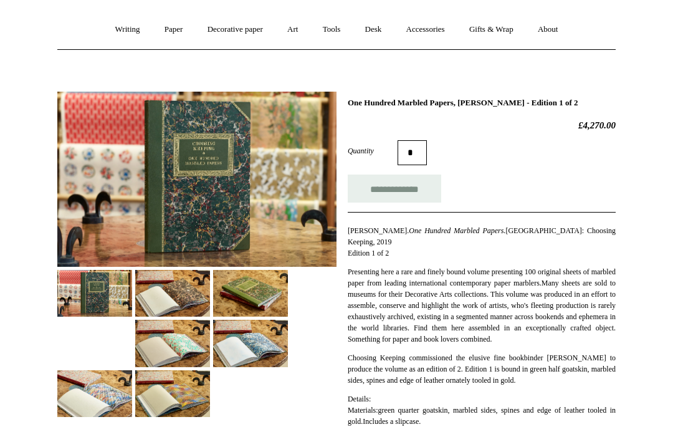
click at [132, 370] on img at bounding box center [94, 393] width 75 height 47
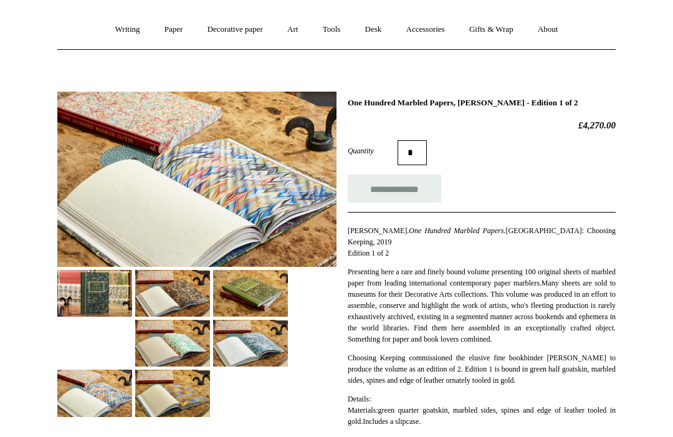
click at [263, 301] on img at bounding box center [250, 293] width 75 height 47
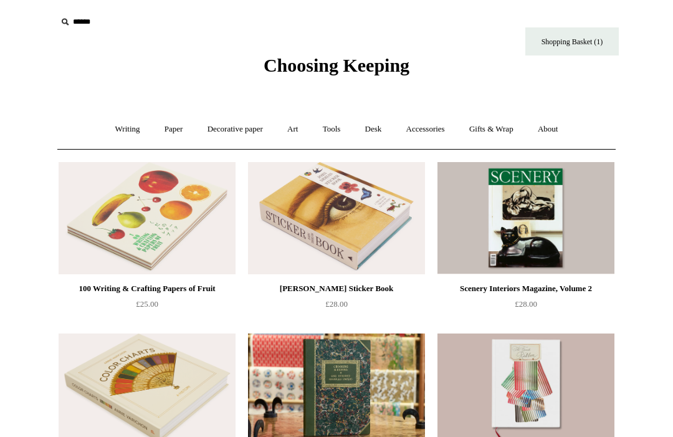
scroll to position [1, 0]
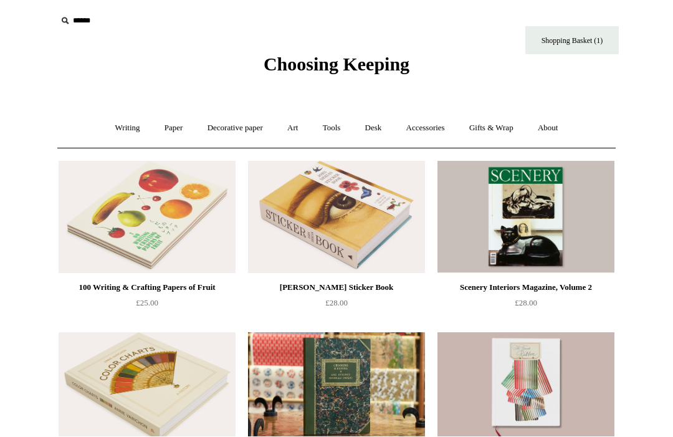
click at [424, 122] on link "Accessories +" at bounding box center [425, 128] width 61 height 33
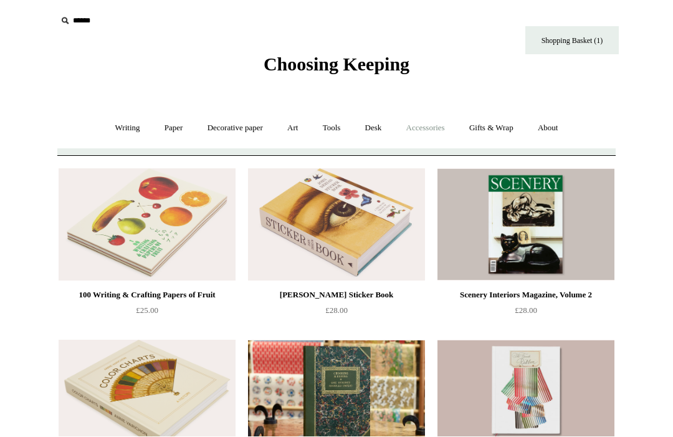
scroll to position [1, 0]
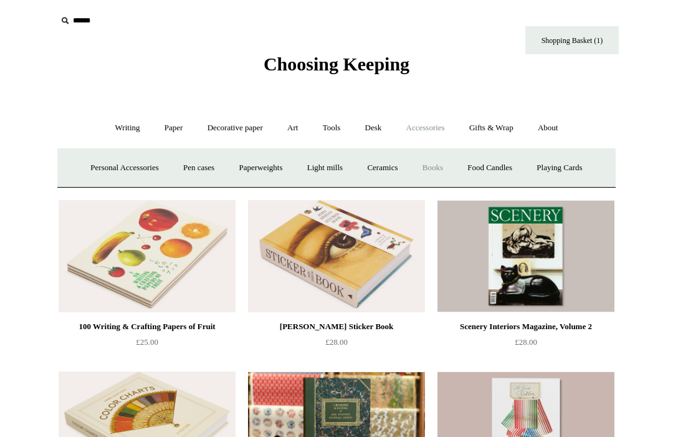
click at [493, 173] on link "Food Candles" at bounding box center [489, 167] width 67 height 33
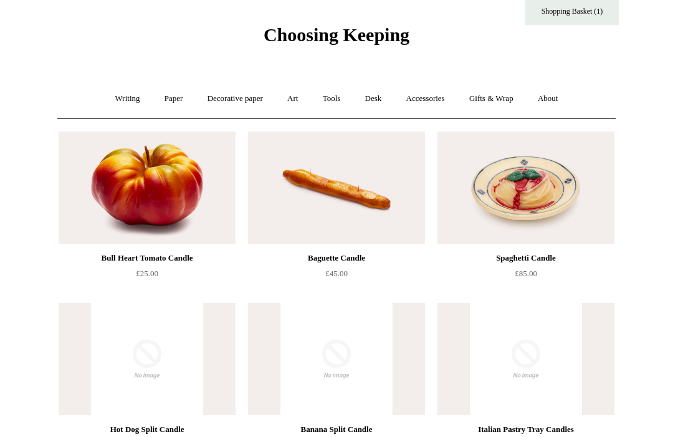
scroll to position [31, 0]
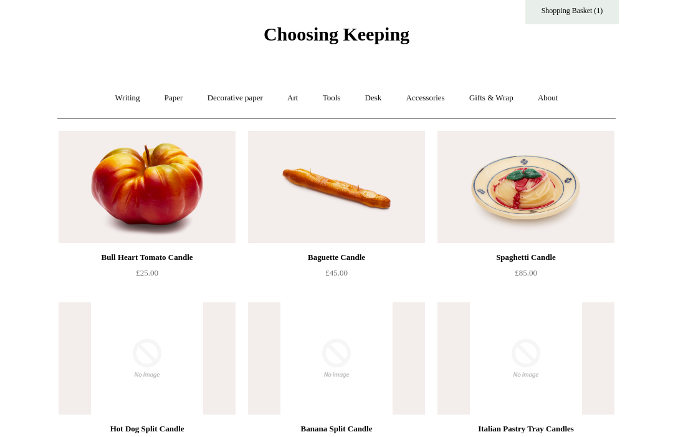
click at [434, 100] on link "Accessories +" at bounding box center [425, 98] width 61 height 33
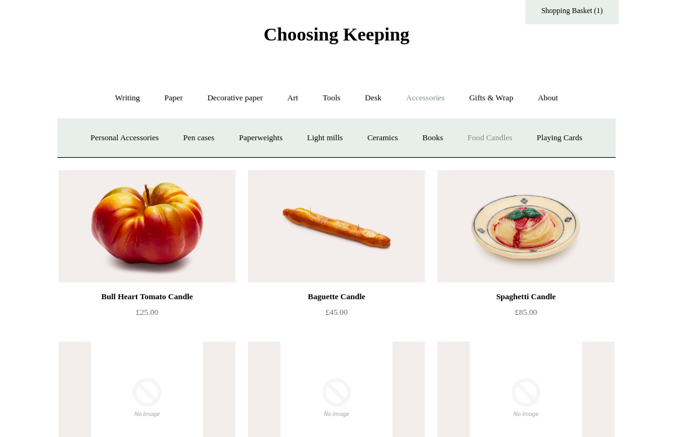
click at [566, 141] on link "Playing Cards" at bounding box center [559, 137] width 68 height 33
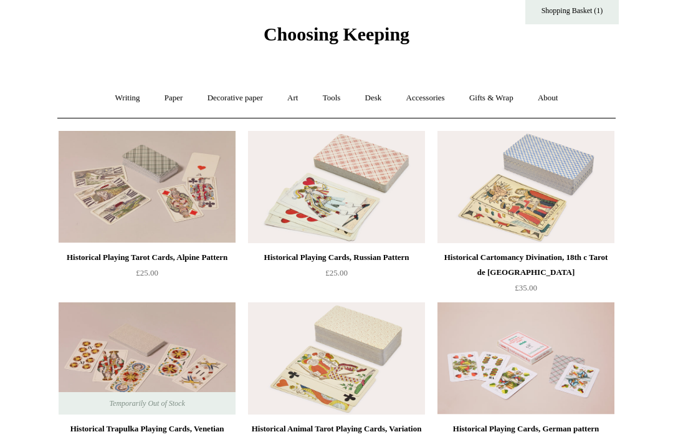
scroll to position [10, 0]
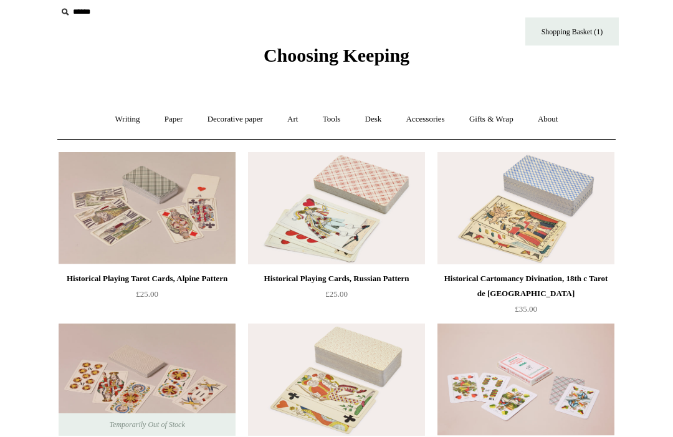
click at [498, 121] on link "Gifts & Wrap +" at bounding box center [491, 119] width 67 height 33
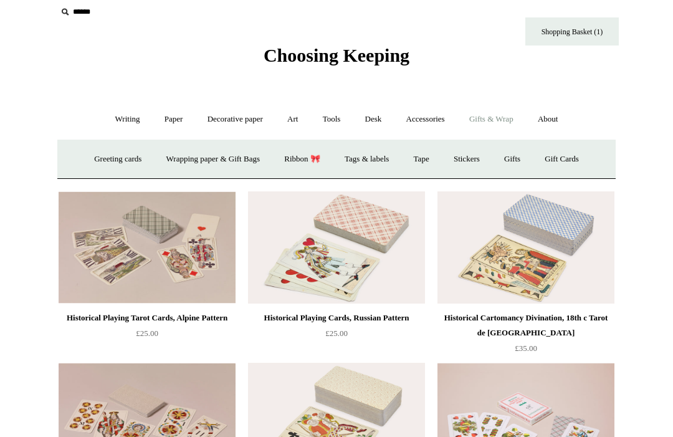
click at [98, 169] on link "Greeting cards +" at bounding box center [118, 159] width 70 height 33
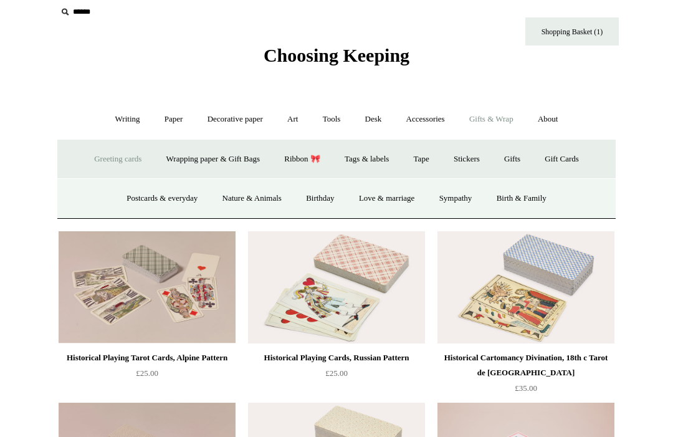
click at [143, 198] on link "Postcards & everyday" at bounding box center [161, 198] width 93 height 33
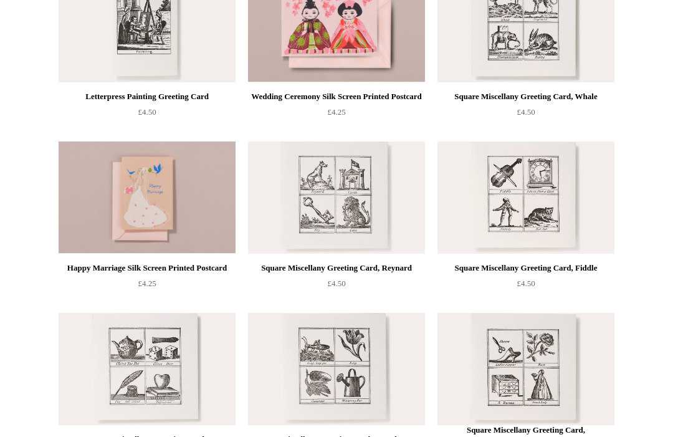
scroll to position [547, 0]
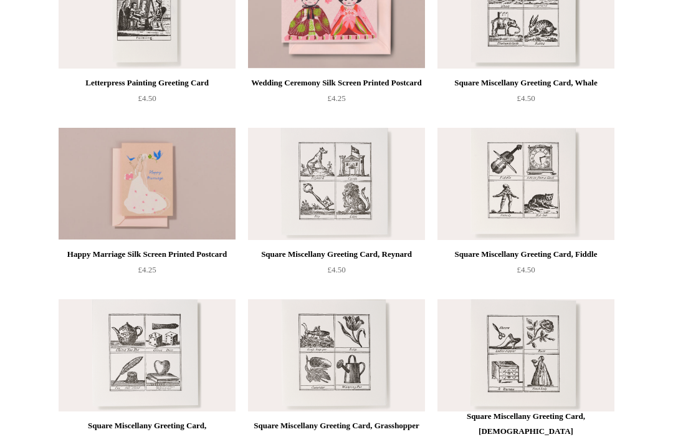
click at [381, 47] on img at bounding box center [336, 13] width 177 height 112
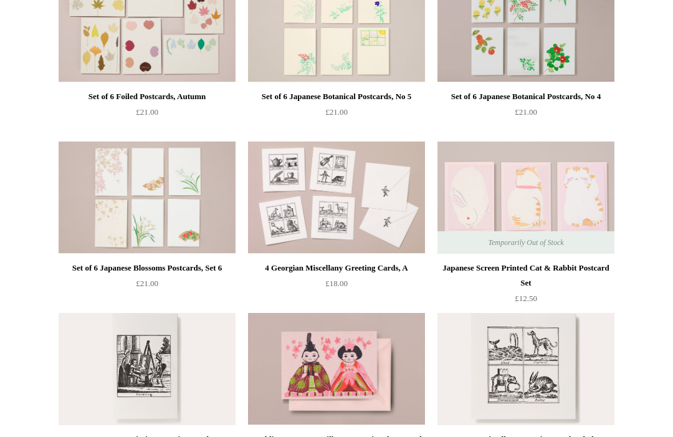
scroll to position [0, 0]
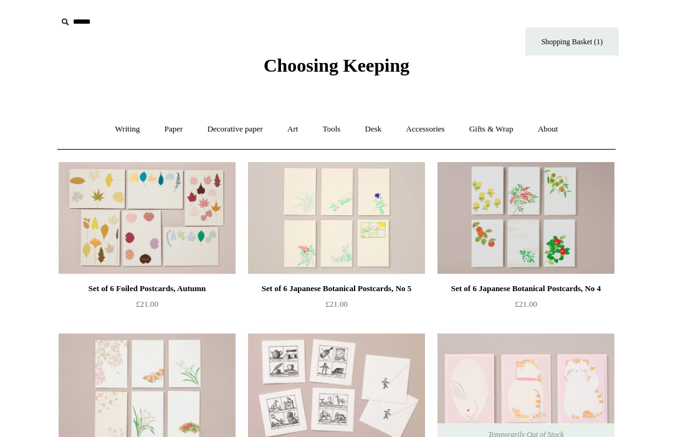
click at [493, 133] on link "Gifts & Wrap +" at bounding box center [491, 129] width 67 height 33
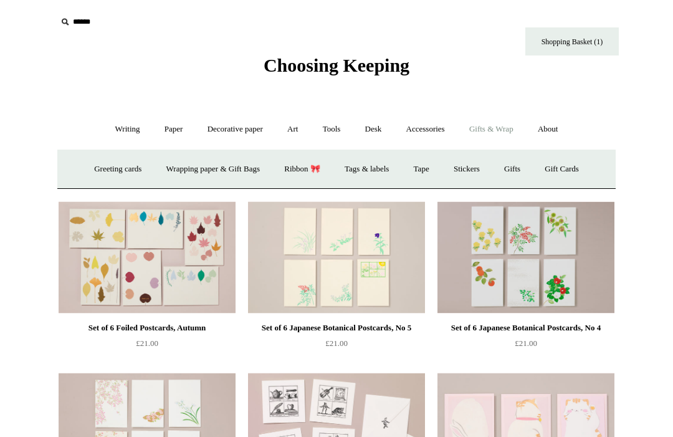
click at [111, 176] on link "Greeting cards +" at bounding box center [118, 169] width 70 height 33
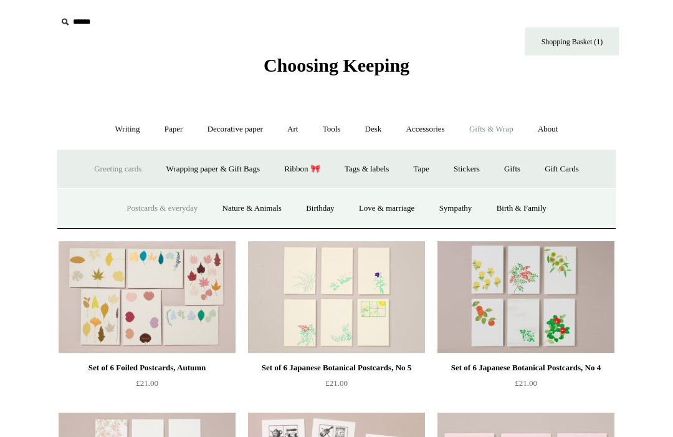
click at [244, 197] on link "Nature & Animals" at bounding box center [252, 208] width 82 height 33
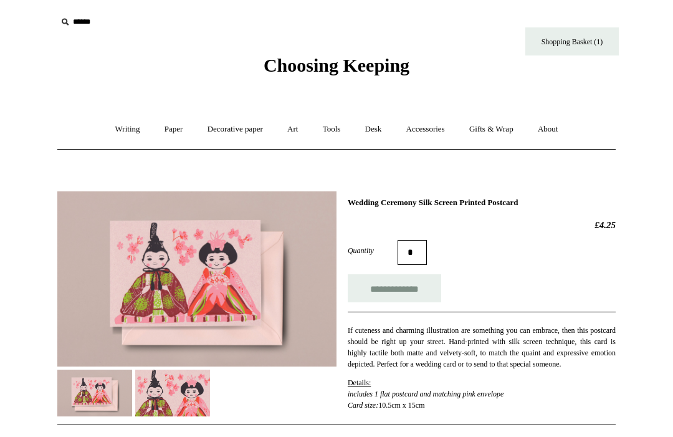
click at [145, 389] on img at bounding box center [172, 392] width 75 height 47
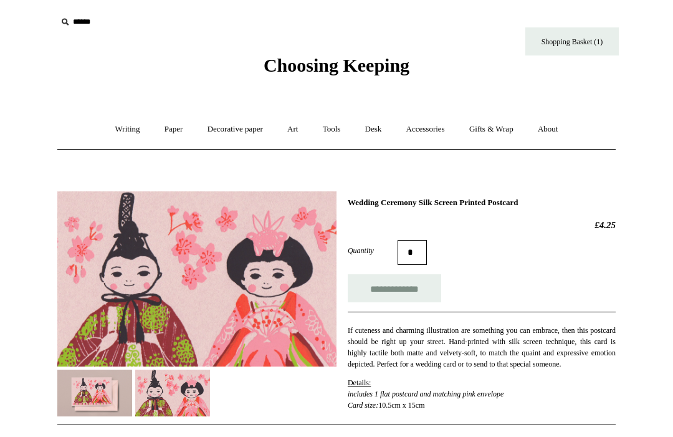
click at [399, 302] on input "**********" at bounding box center [394, 288] width 93 height 28
type input "**********"
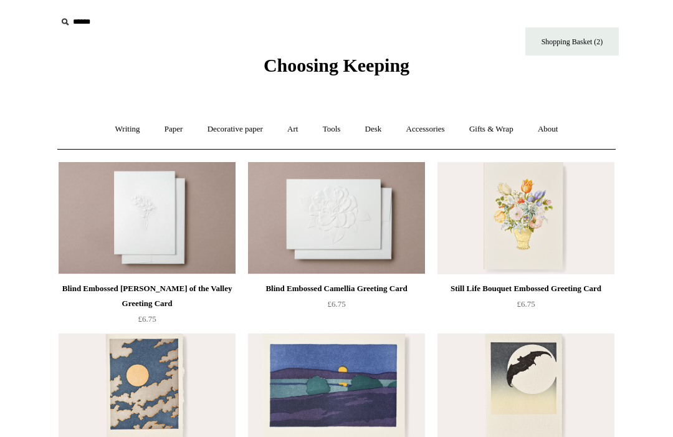
click at [437, 121] on link "Accessories +" at bounding box center [425, 129] width 61 height 33
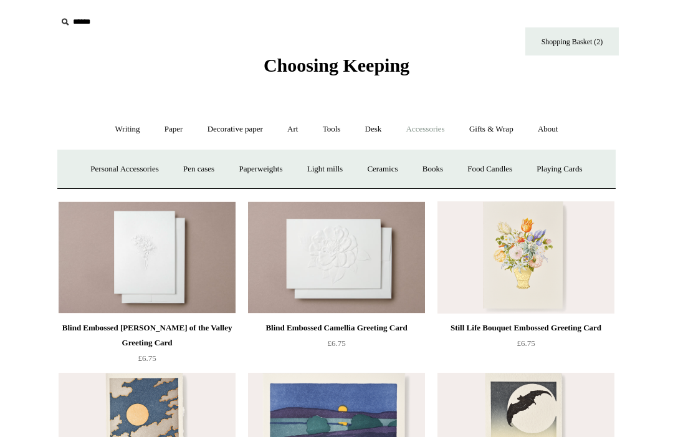
click at [472, 130] on link "Gifts & Wrap +" at bounding box center [491, 129] width 67 height 33
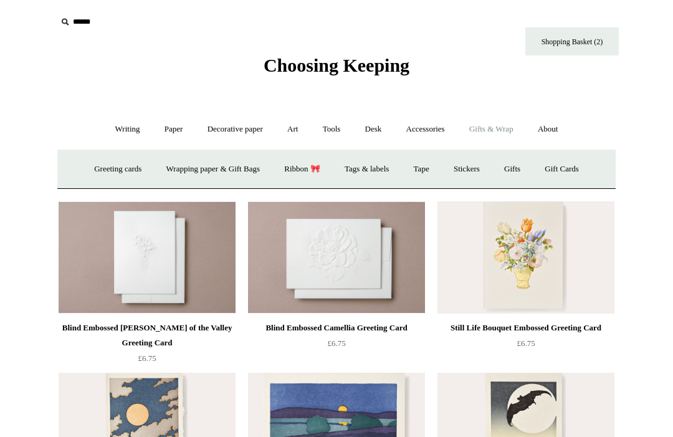
click at [112, 161] on link "Greeting cards +" at bounding box center [118, 169] width 70 height 33
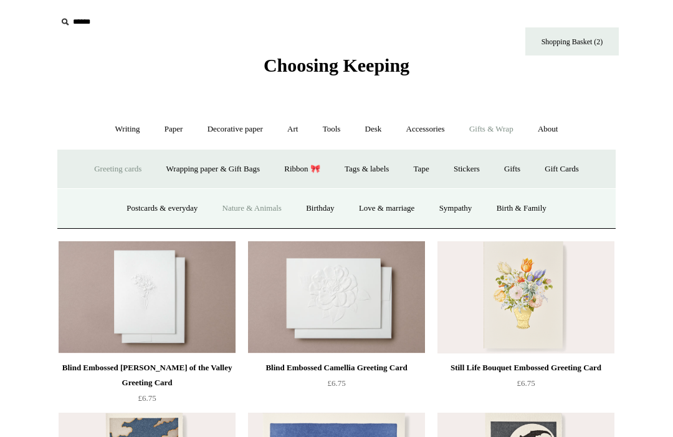
click at [318, 196] on link "Birthday" at bounding box center [320, 208] width 51 height 33
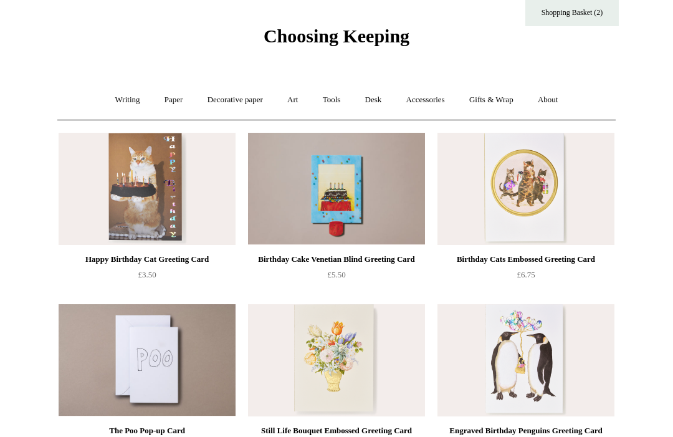
scroll to position [32, 0]
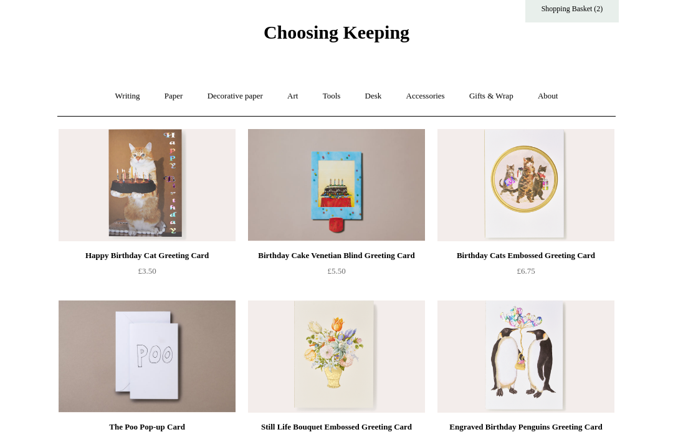
click at [495, 90] on link "Gifts & Wrap +" at bounding box center [491, 96] width 67 height 33
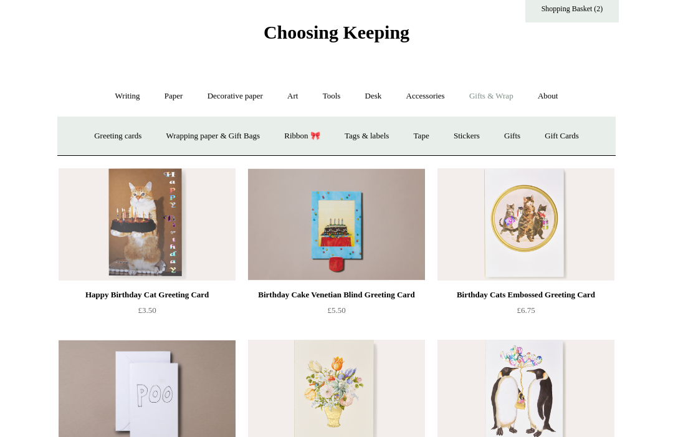
click at [110, 138] on link "Greeting cards +" at bounding box center [118, 136] width 70 height 33
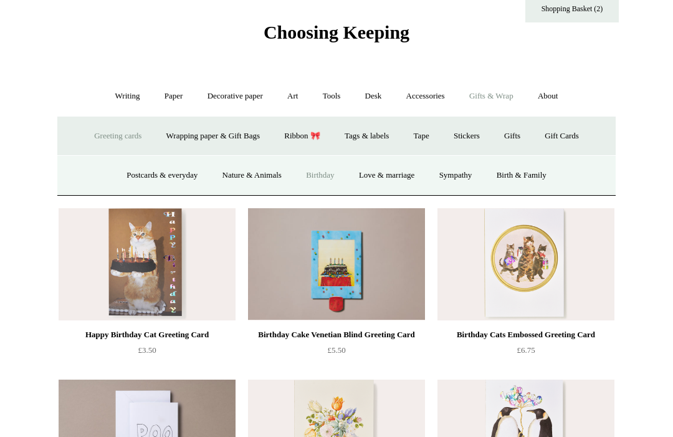
click at [391, 173] on link "Love & marriage" at bounding box center [387, 175] width 78 height 33
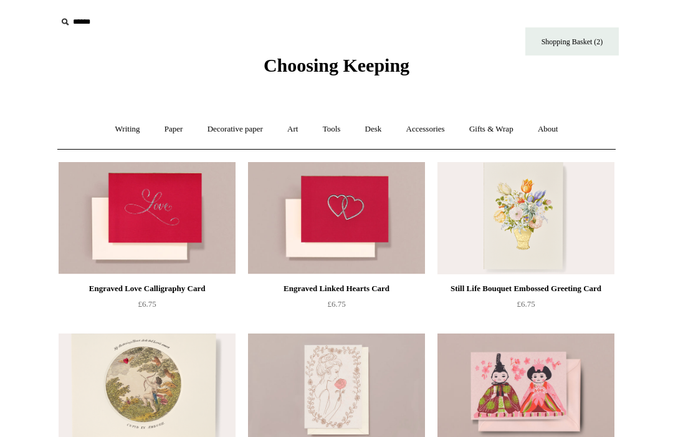
click at [498, 125] on link "Gifts & Wrap +" at bounding box center [491, 129] width 67 height 33
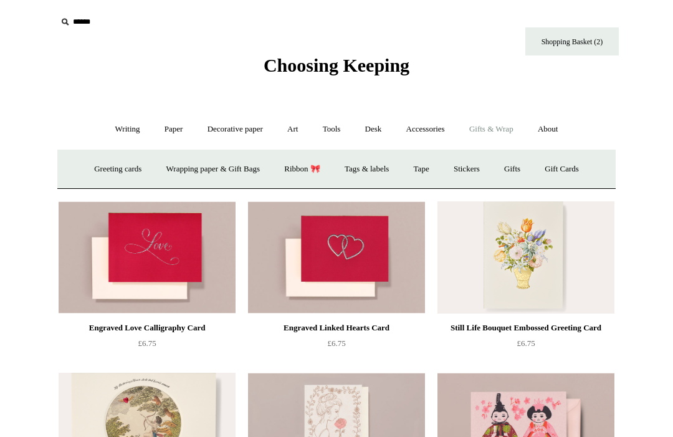
click at [121, 170] on link "Greeting cards +" at bounding box center [118, 169] width 70 height 33
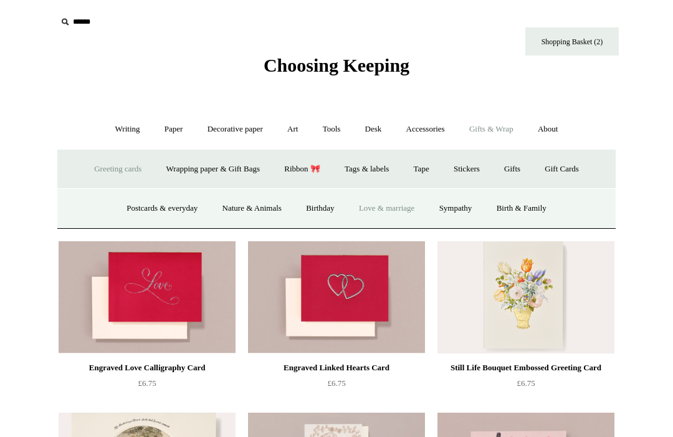
click at [456, 206] on link "Sympathy" at bounding box center [455, 208] width 55 height 33
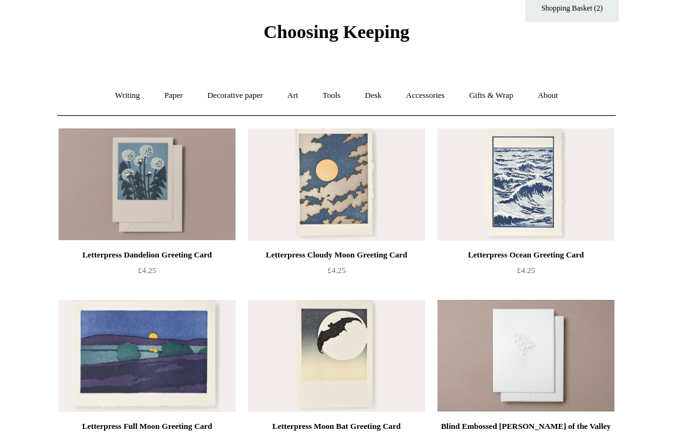
scroll to position [34, 0]
click at [496, 96] on link "Gifts & Wrap +" at bounding box center [491, 95] width 67 height 33
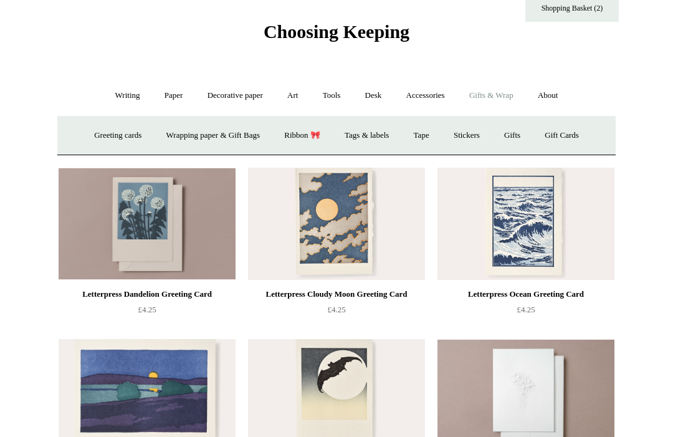
click at [113, 138] on link "Greeting cards +" at bounding box center [118, 135] width 70 height 33
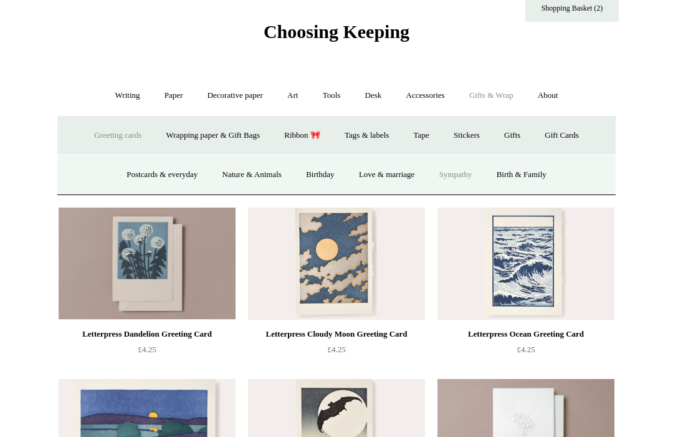
click at [529, 173] on link "Birth & Family" at bounding box center [521, 174] width 72 height 33
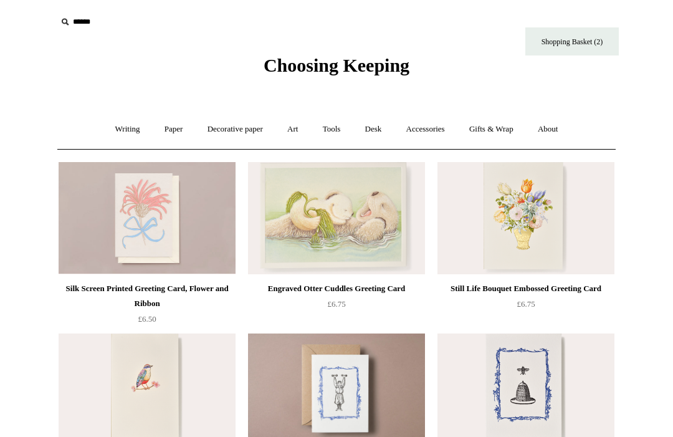
click at [492, 122] on link "Gifts & Wrap +" at bounding box center [491, 129] width 67 height 33
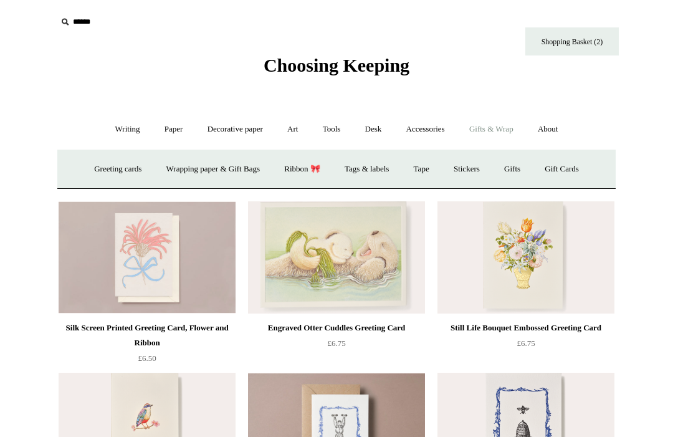
click at [218, 171] on link "Wrapping paper & Gift Bags" at bounding box center [213, 169] width 116 height 33
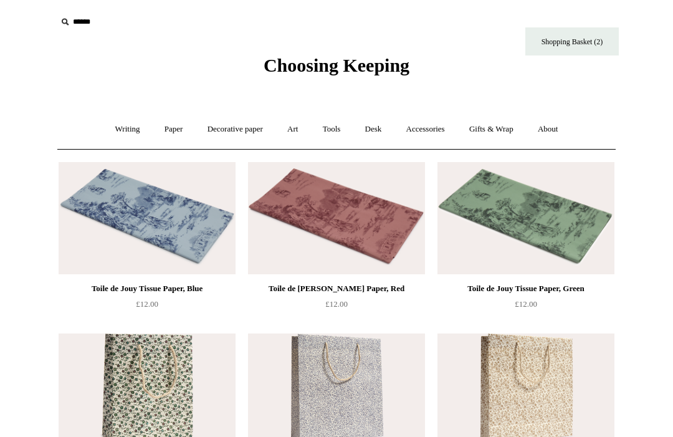
click at [502, 136] on link "Gifts & Wrap +" at bounding box center [491, 129] width 67 height 33
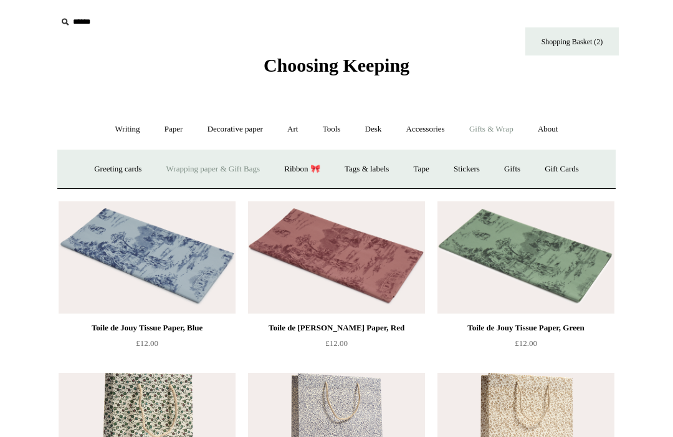
click at [305, 174] on link "Ribbon 🎀" at bounding box center [302, 169] width 59 height 33
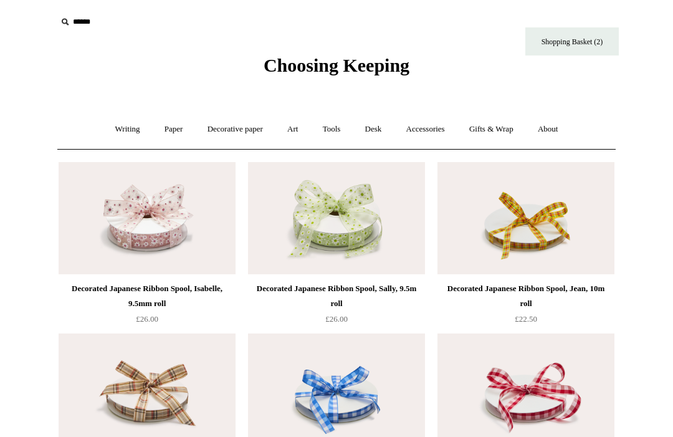
click at [486, 135] on link "Gifts & Wrap +" at bounding box center [491, 129] width 67 height 33
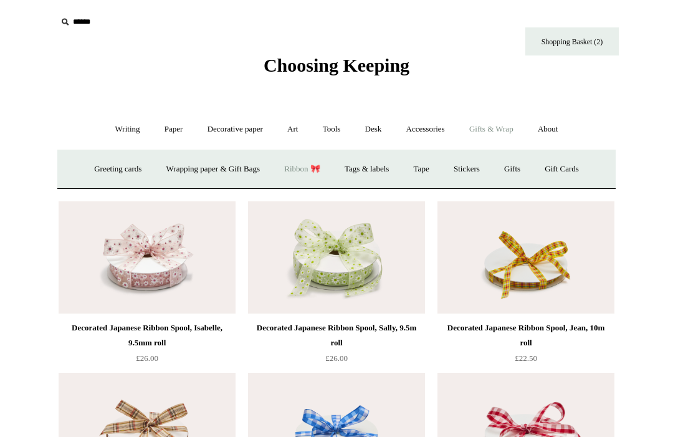
click at [380, 166] on link "Tags & labels" at bounding box center [366, 169] width 67 height 33
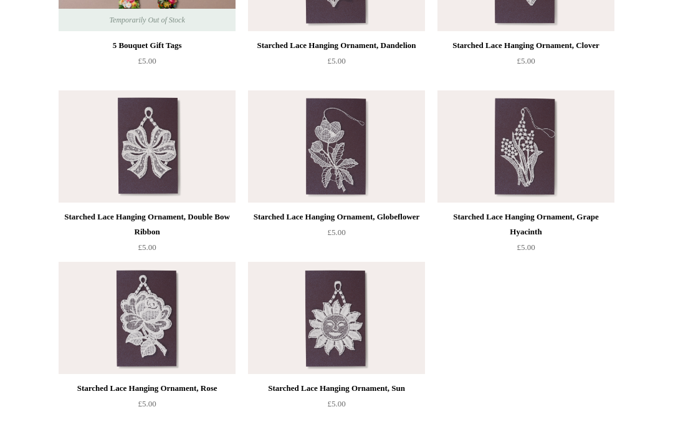
scroll to position [928, 0]
click at [362, 287] on img at bounding box center [336, 318] width 177 height 112
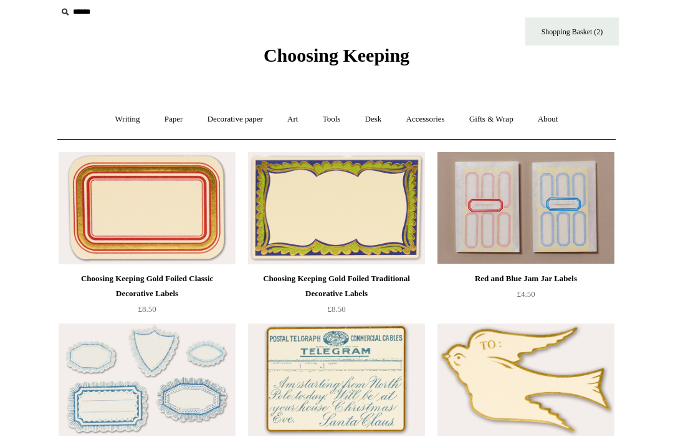
scroll to position [0, 0]
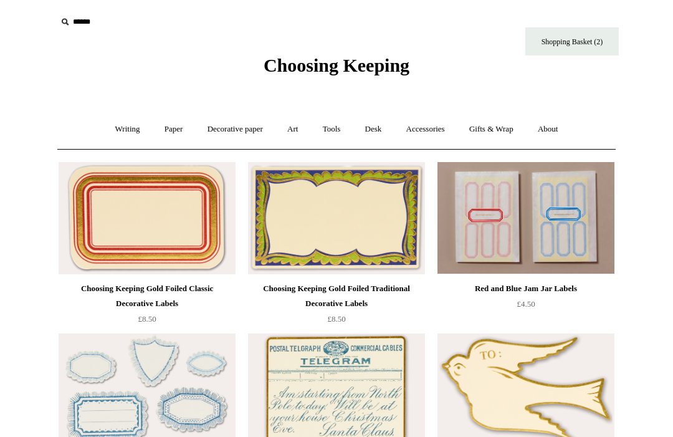
click at [508, 123] on link "Gifts & Wrap +" at bounding box center [491, 129] width 67 height 33
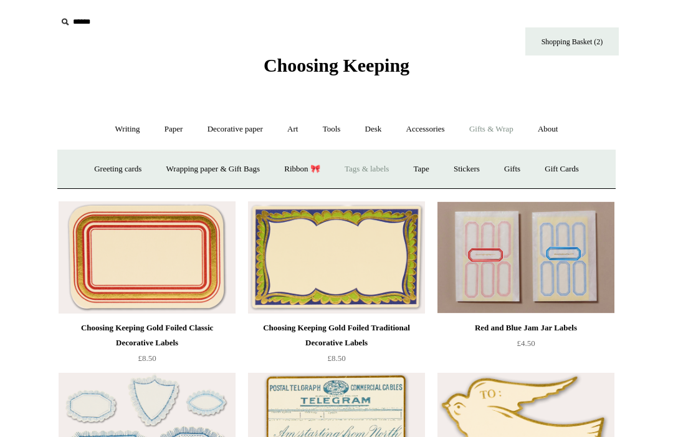
click at [425, 158] on link "Tape" at bounding box center [421, 169] width 38 height 33
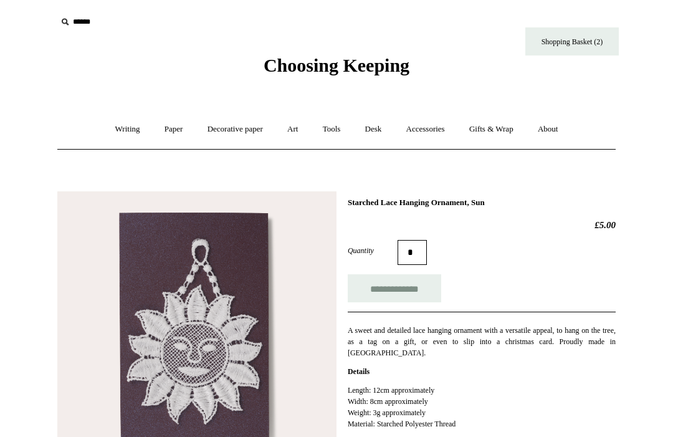
click at [405, 296] on input "**********" at bounding box center [394, 288] width 93 height 28
type input "**********"
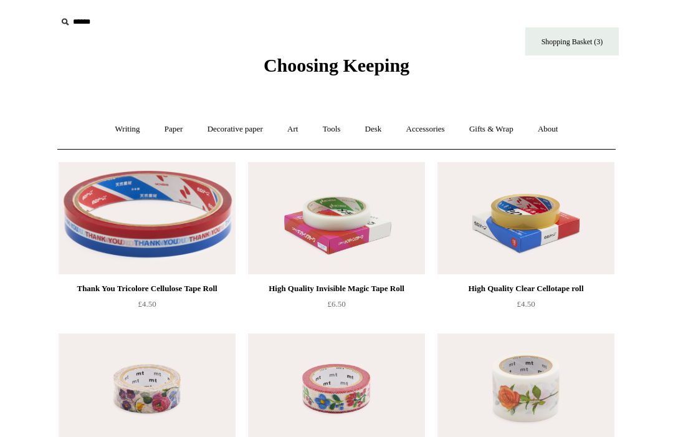
click at [498, 127] on link "Gifts & Wrap +" at bounding box center [491, 129] width 67 height 33
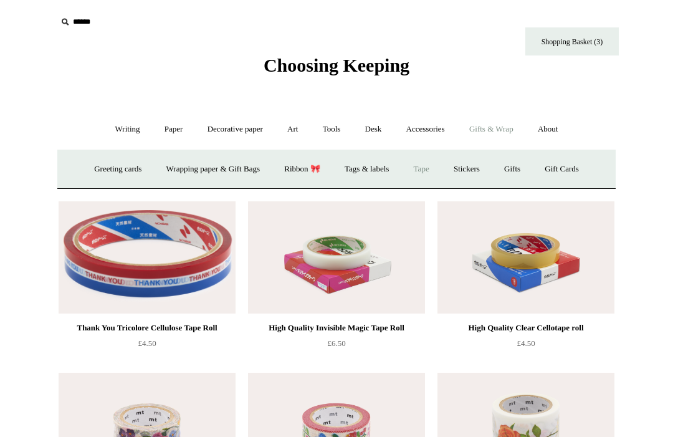
click at [478, 163] on link "Stickers" at bounding box center [466, 169] width 49 height 33
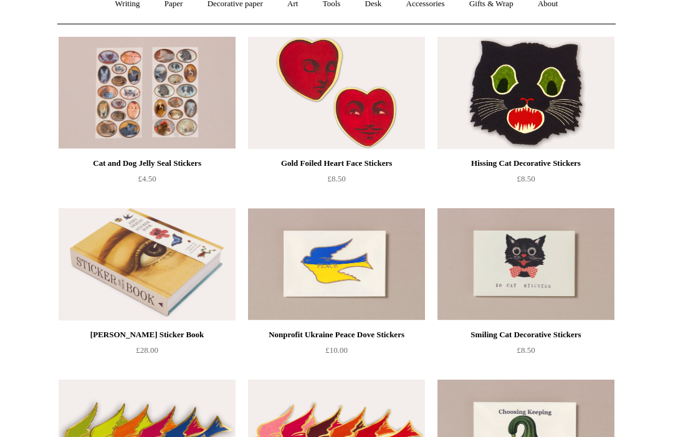
scroll to position [124, 0]
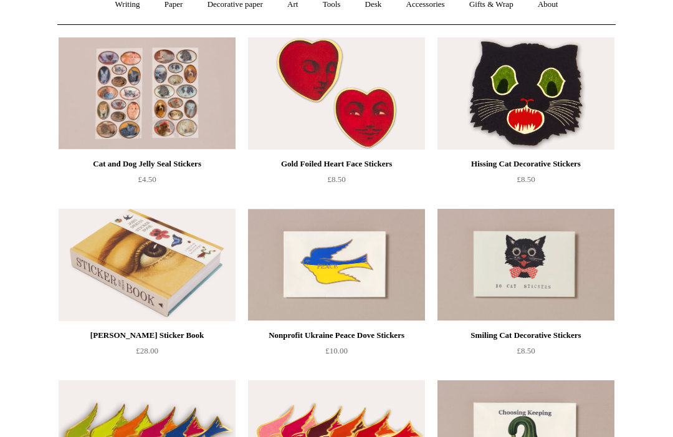
click at [404, 87] on img at bounding box center [336, 94] width 177 height 112
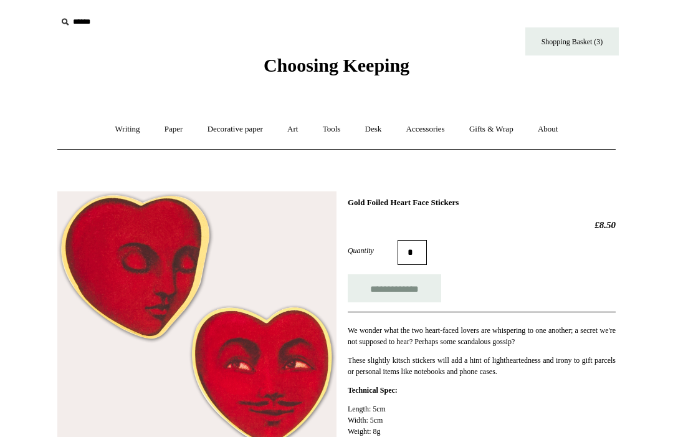
click at [398, 287] on input "**********" at bounding box center [394, 288] width 93 height 28
click at [490, 125] on link "Gifts & Wrap +" at bounding box center [491, 129] width 67 height 33
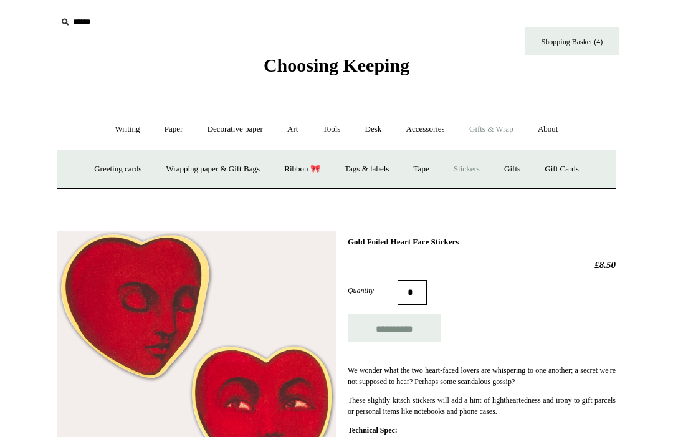
type input "**********"
click at [528, 169] on link "Gifts +" at bounding box center [512, 169] width 39 height 33
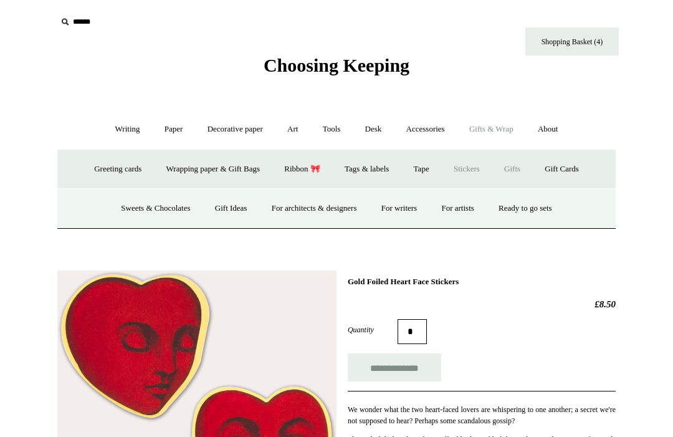
click at [161, 214] on link "Sweets & Chocolates" at bounding box center [156, 208] width 92 height 33
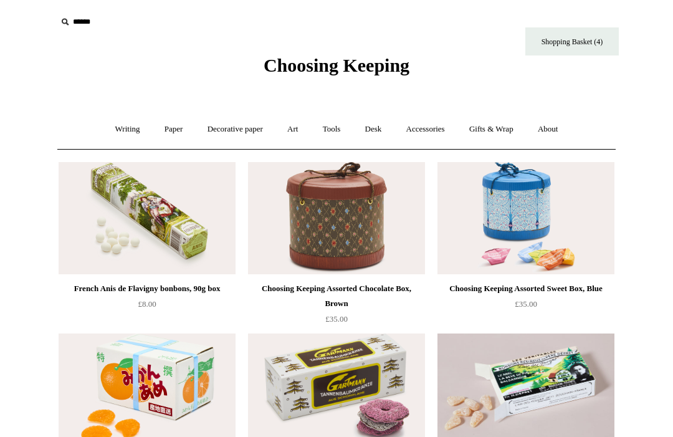
click at [496, 130] on link "Gifts & Wrap +" at bounding box center [491, 129] width 67 height 33
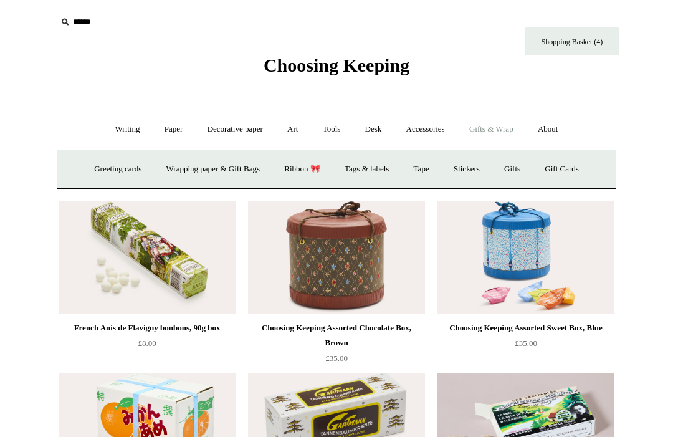
click at [524, 162] on link "Gifts +" at bounding box center [512, 169] width 39 height 33
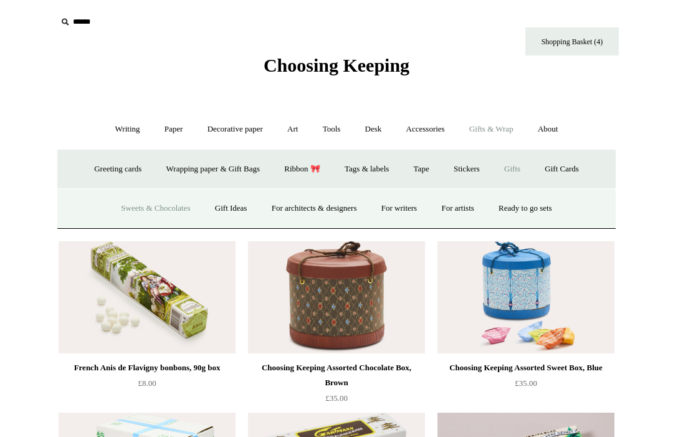
click at [214, 201] on link "Gift Ideas" at bounding box center [231, 208] width 55 height 33
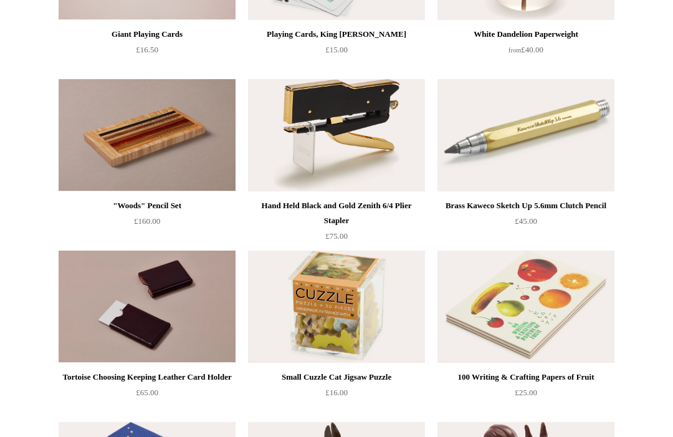
scroll to position [252, 0]
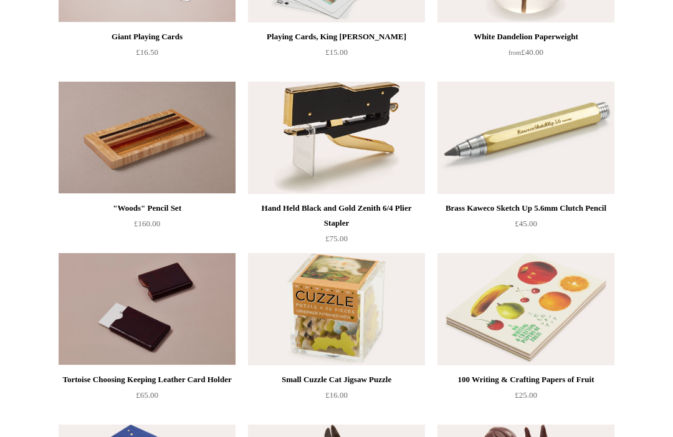
click at [505, 281] on img at bounding box center [525, 309] width 177 height 112
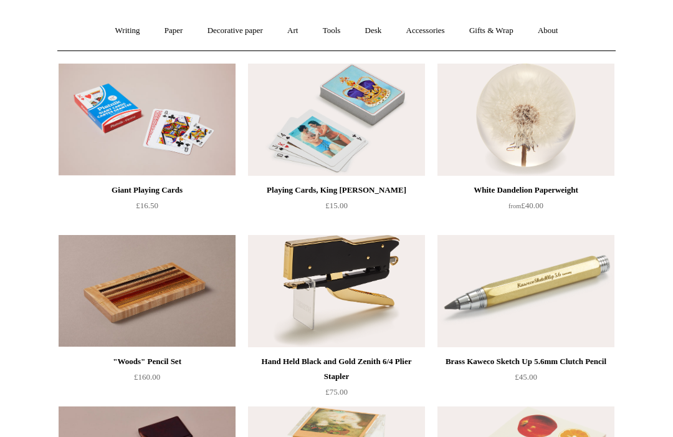
scroll to position [0, 0]
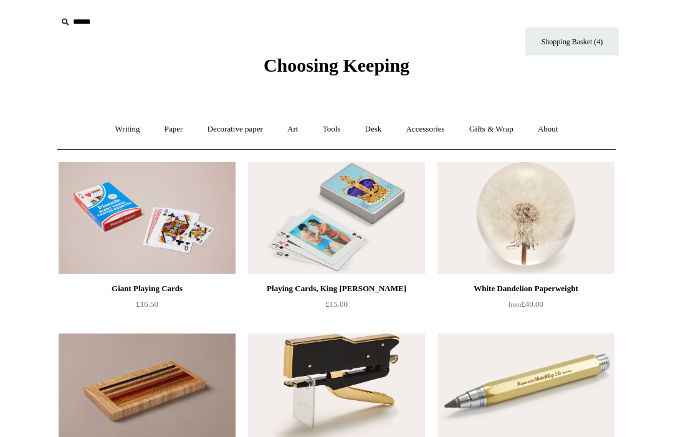
click at [499, 114] on link "Gifts & Wrap +" at bounding box center [491, 129] width 67 height 33
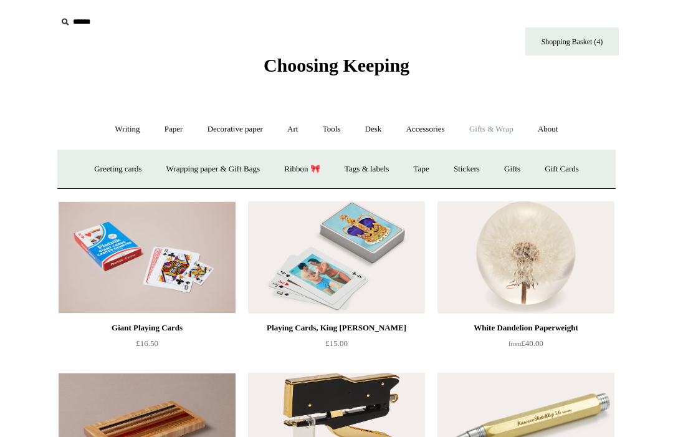
click at [522, 171] on link "Gifts +" at bounding box center [512, 169] width 39 height 33
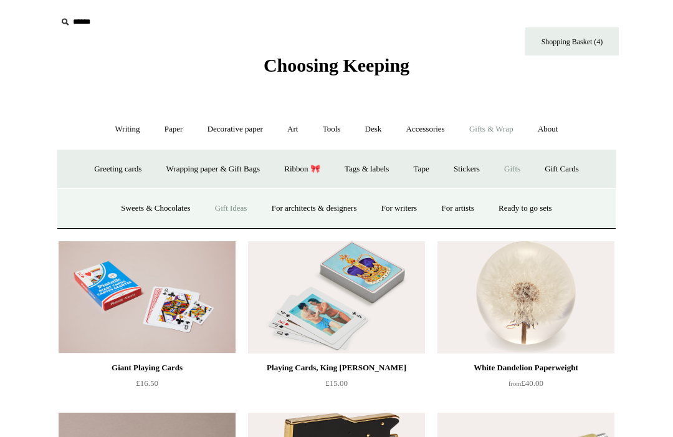
click at [320, 209] on link "For architects & designers" at bounding box center [314, 208] width 108 height 33
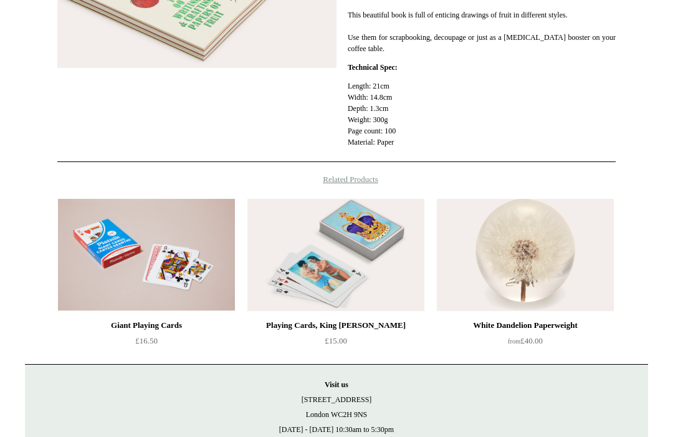
scroll to position [356, 0]
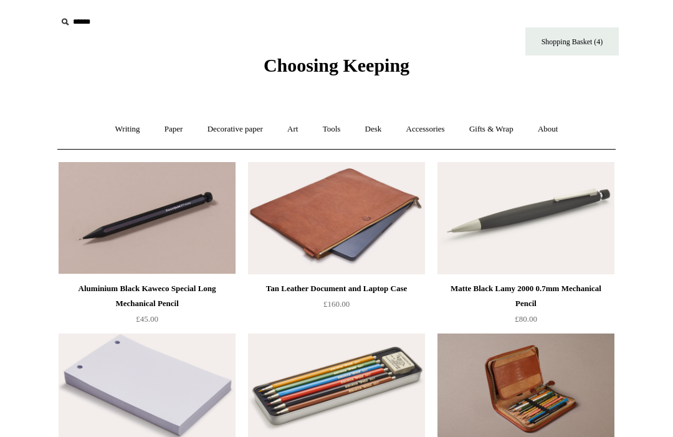
click at [506, 120] on link "Gifts & Wrap +" at bounding box center [491, 129] width 67 height 33
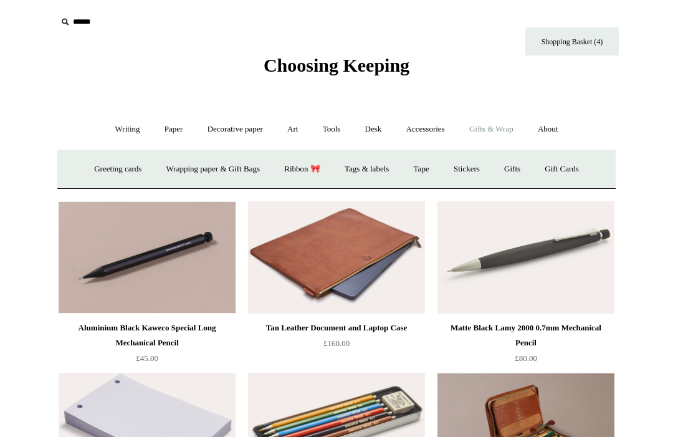
click at [531, 164] on link "Gifts +" at bounding box center [512, 169] width 39 height 33
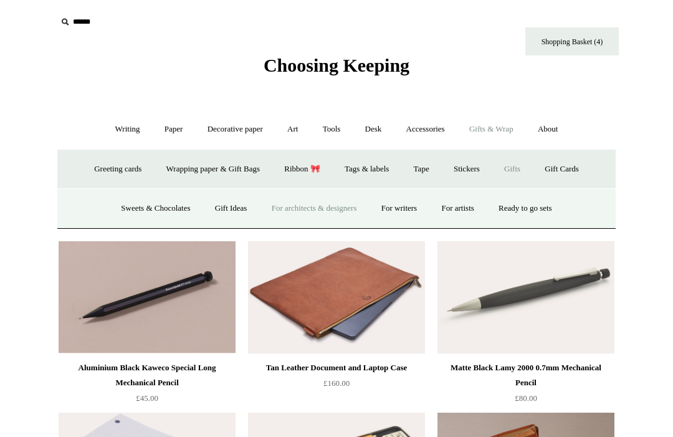
click at [402, 207] on link "For writers" at bounding box center [399, 208] width 58 height 33
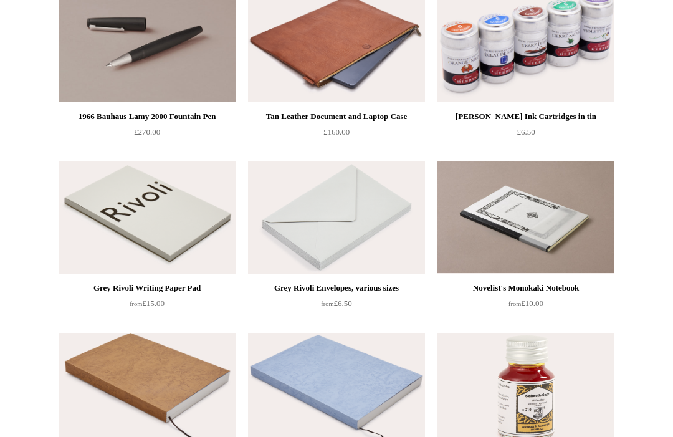
scroll to position [173, 0]
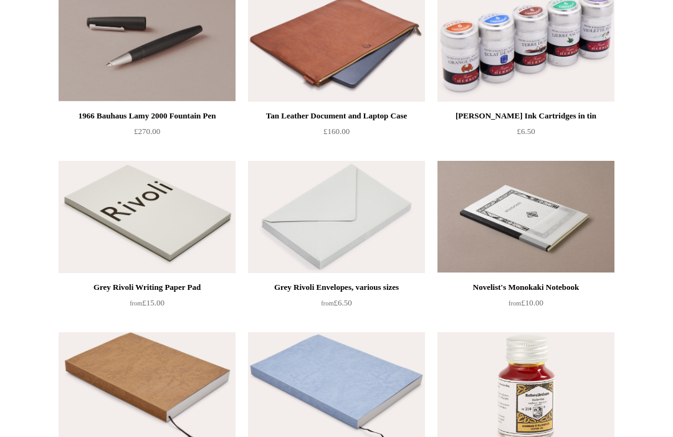
click at [381, 204] on img at bounding box center [336, 217] width 177 height 112
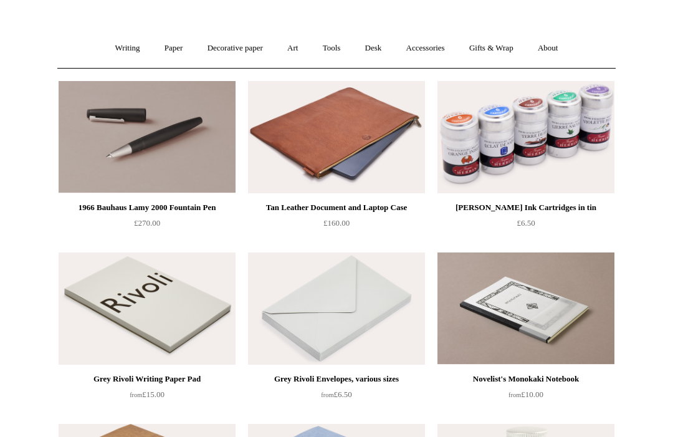
scroll to position [0, 0]
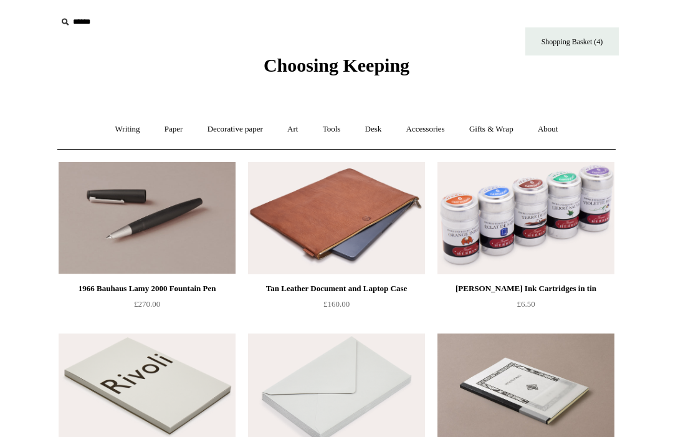
click at [496, 128] on link "Gifts & Wrap +" at bounding box center [491, 129] width 67 height 33
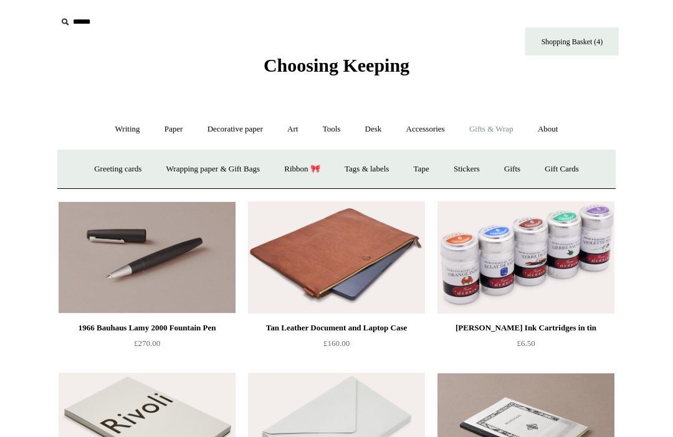
click at [523, 161] on link "Gifts +" at bounding box center [512, 169] width 39 height 33
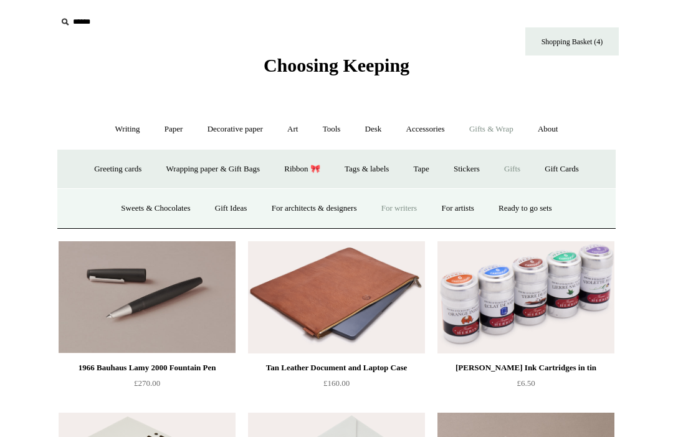
click at [470, 207] on link "For artists" at bounding box center [457, 208] width 55 height 33
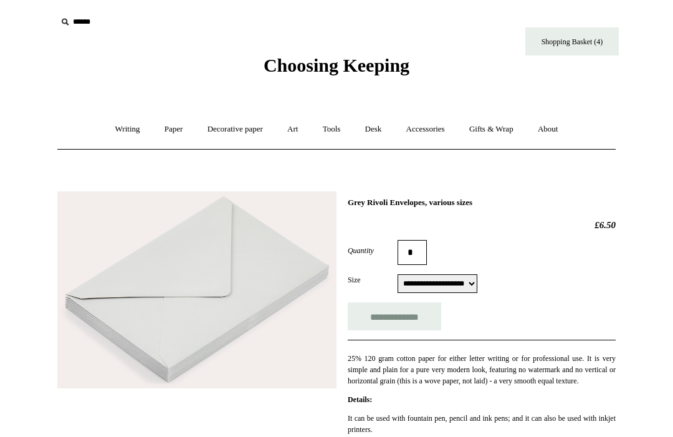
click at [458, 283] on select "**********" at bounding box center [437, 283] width 80 height 19
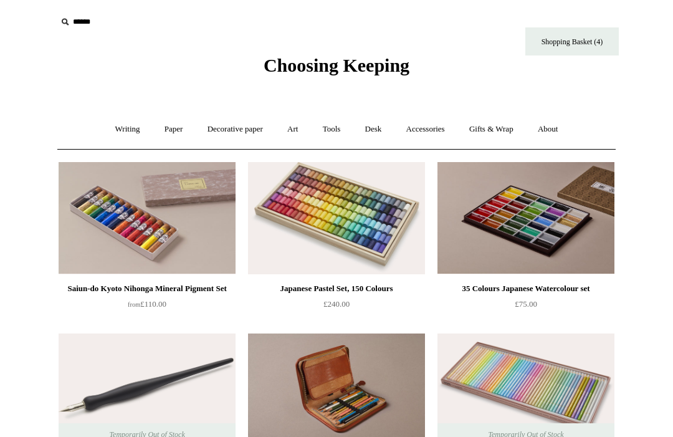
click at [496, 125] on link "Gifts & Wrap +" at bounding box center [491, 129] width 67 height 33
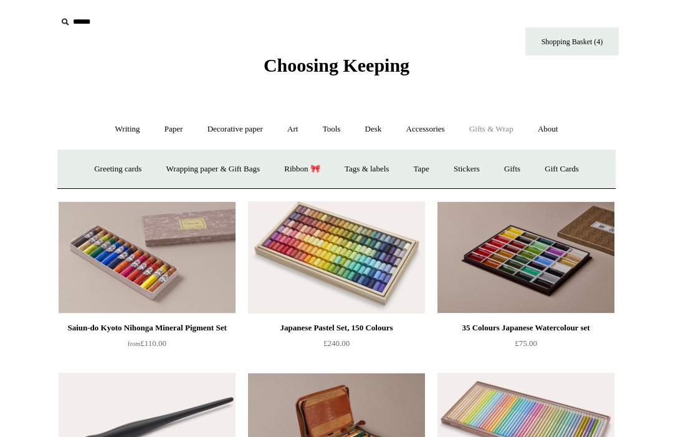
click at [520, 168] on link "Gifts +" at bounding box center [512, 169] width 39 height 33
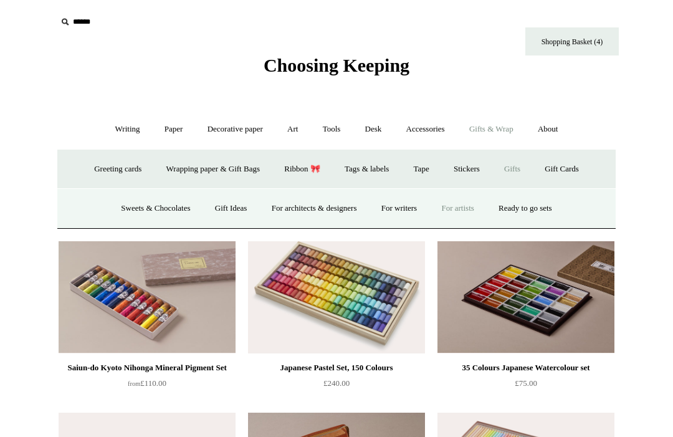
click at [526, 207] on link "Ready to go sets" at bounding box center [525, 208] width 76 height 33
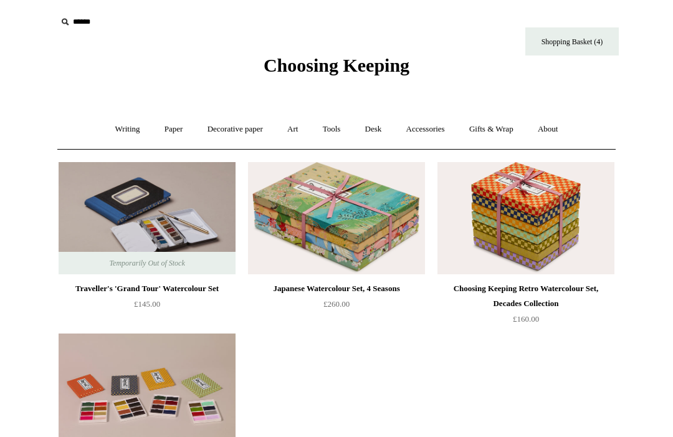
click at [495, 134] on link "Gifts & Wrap +" at bounding box center [491, 129] width 67 height 33
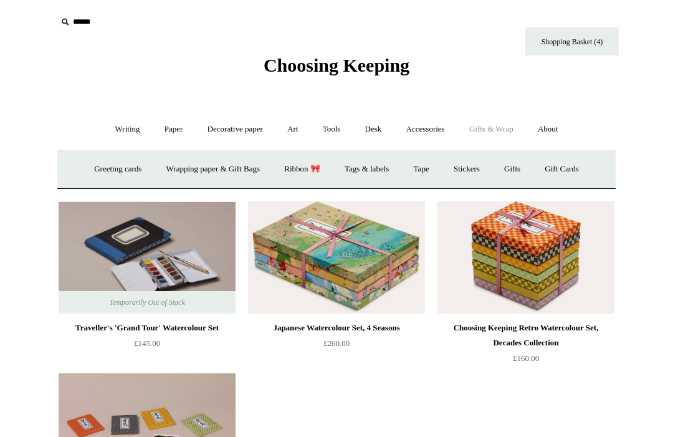
click at [568, 167] on link "Gift Cards" at bounding box center [561, 169] width 57 height 33
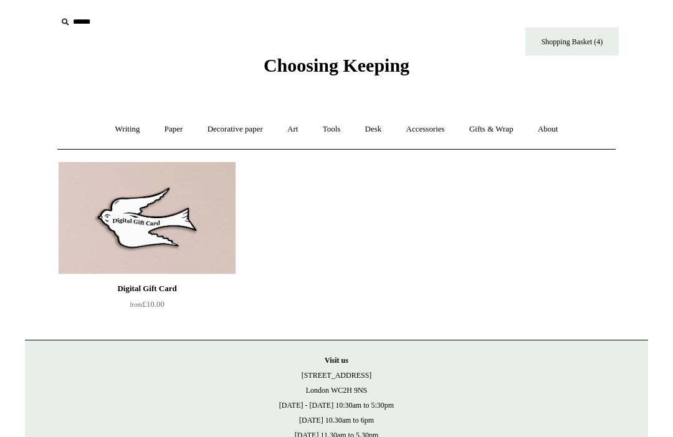
click at [553, 128] on link "About +" at bounding box center [547, 129] width 43 height 33
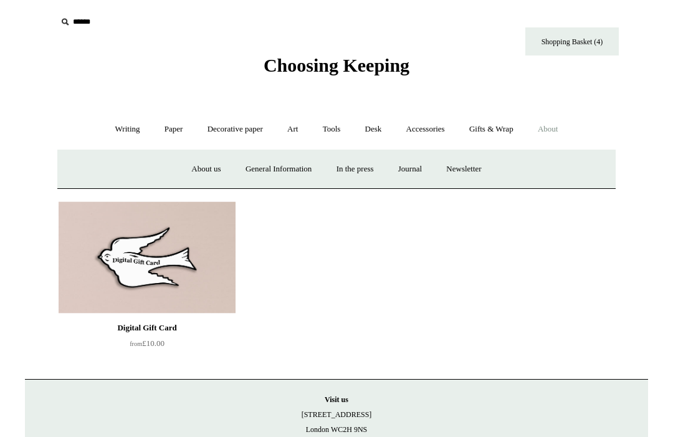
click at [597, 36] on link "Shopping Basket (4)" at bounding box center [571, 41] width 93 height 28
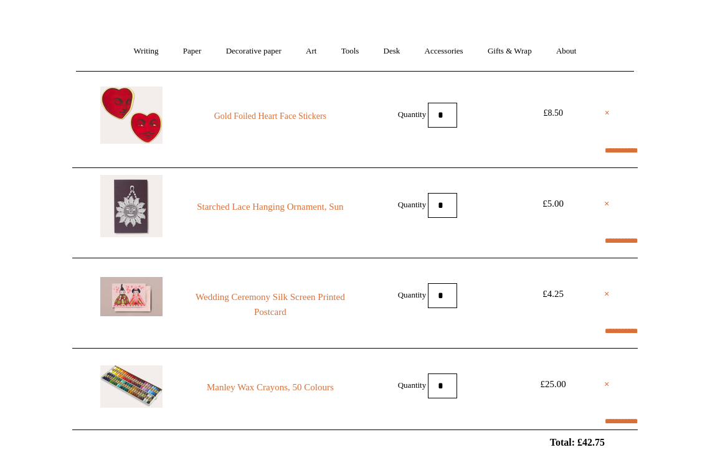
scroll to position [80, 0]
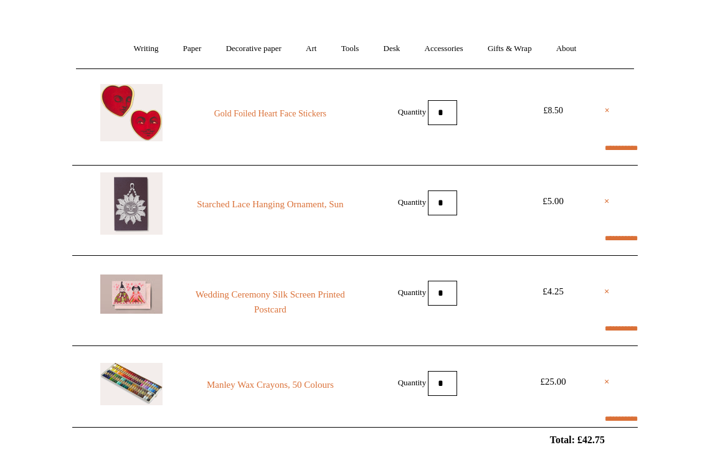
select select "*******"
type input "****"
click at [224, 199] on link "Starched Lace Hanging Ornament, Sun" at bounding box center [270, 204] width 169 height 15
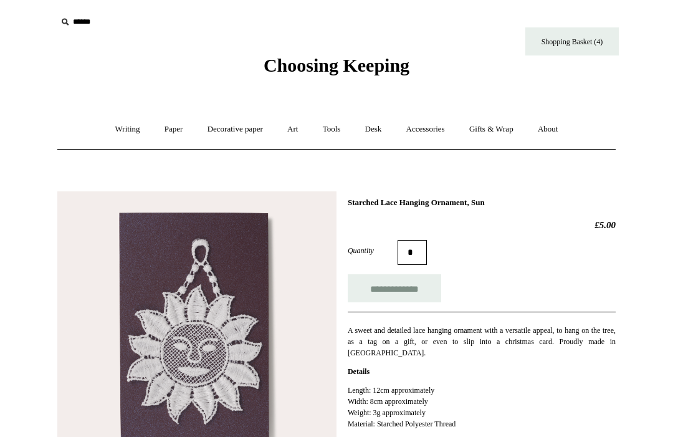
click at [122, 131] on link "Writing +" at bounding box center [127, 129] width 47 height 33
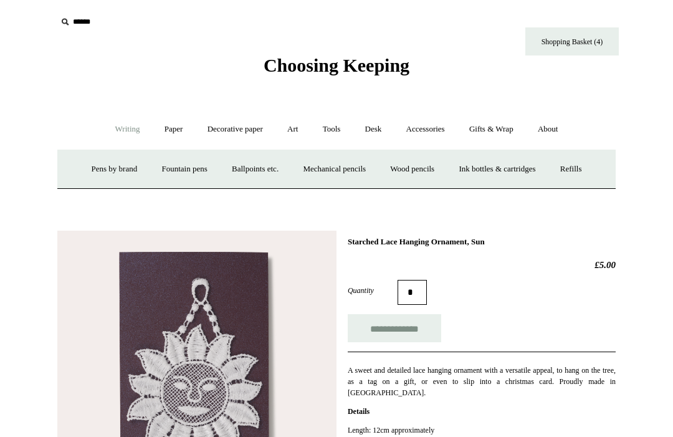
click at [93, 171] on link "Pens by brand +" at bounding box center [114, 169] width 69 height 33
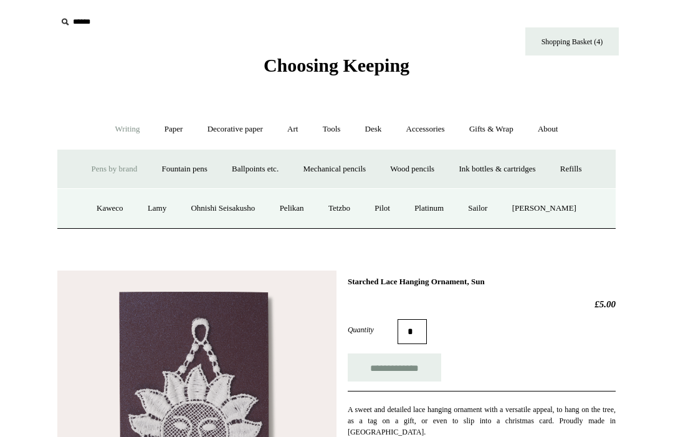
click at [93, 166] on link "Pens by brand -" at bounding box center [114, 169] width 69 height 33
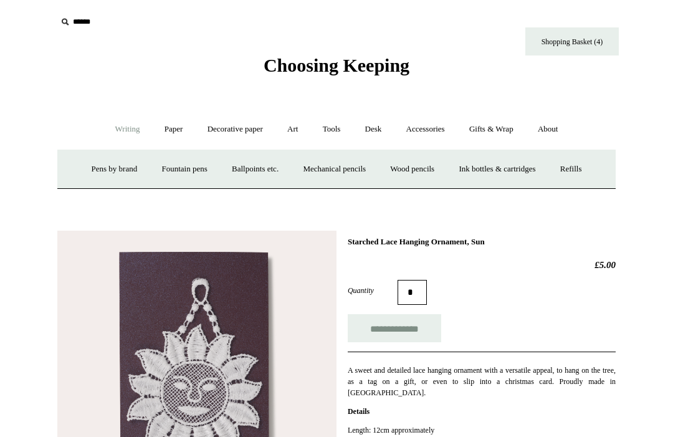
click at [96, 166] on link "Pens by brand +" at bounding box center [114, 169] width 69 height 33
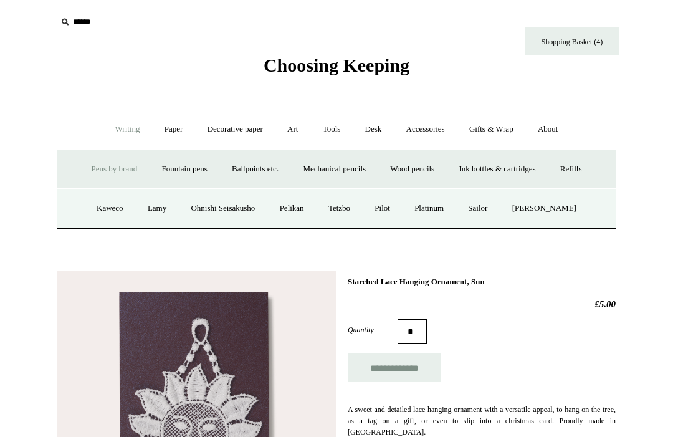
click at [102, 207] on link "Kaweco" at bounding box center [109, 208] width 49 height 33
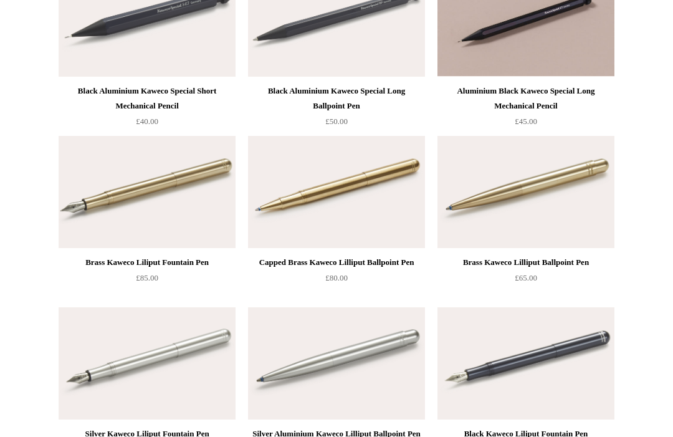
scroll to position [4892, 0]
